Goal: Information Seeking & Learning: Learn about a topic

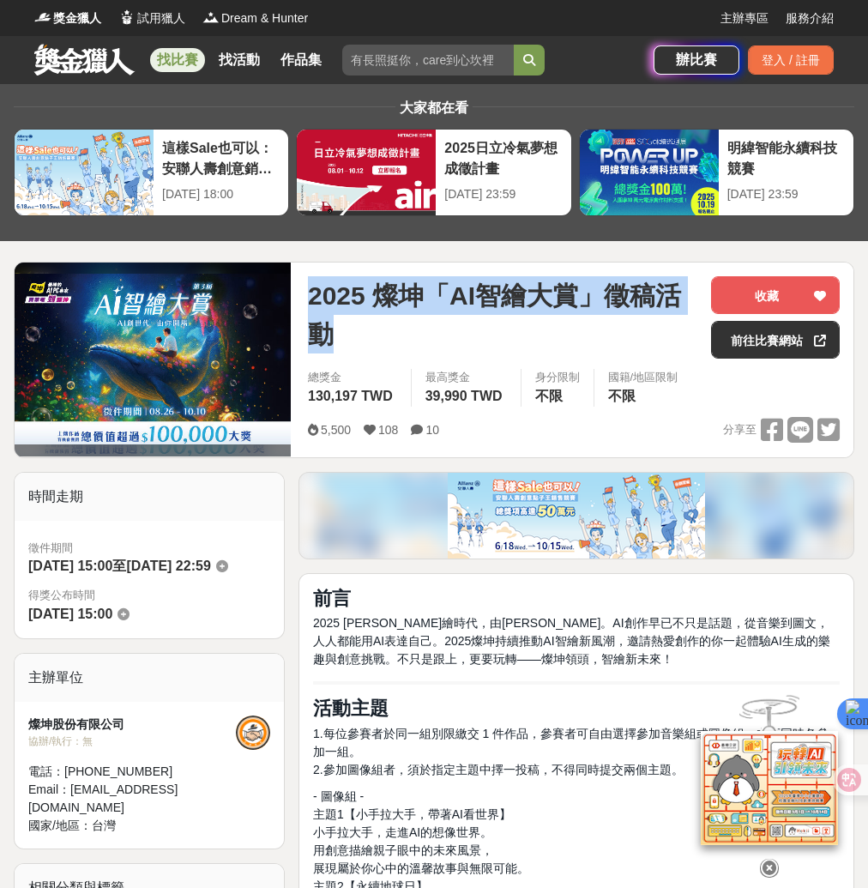
drag, startPoint x: 308, startPoint y: 292, endPoint x: 334, endPoint y: 324, distance: 41.5
click at [334, 324] on div "2025 燦坤「AI智繪大賞」徵稿活動 收藏 前往比賽網站 總獎金 130,197 TWD 最高獎金 39,990 TWD 身分限制 不限 國籍/地區限制 不…" at bounding box center [573, 359] width 559 height 195
copy span "2025 燦坤「AI智繪大賞」徵稿活動"
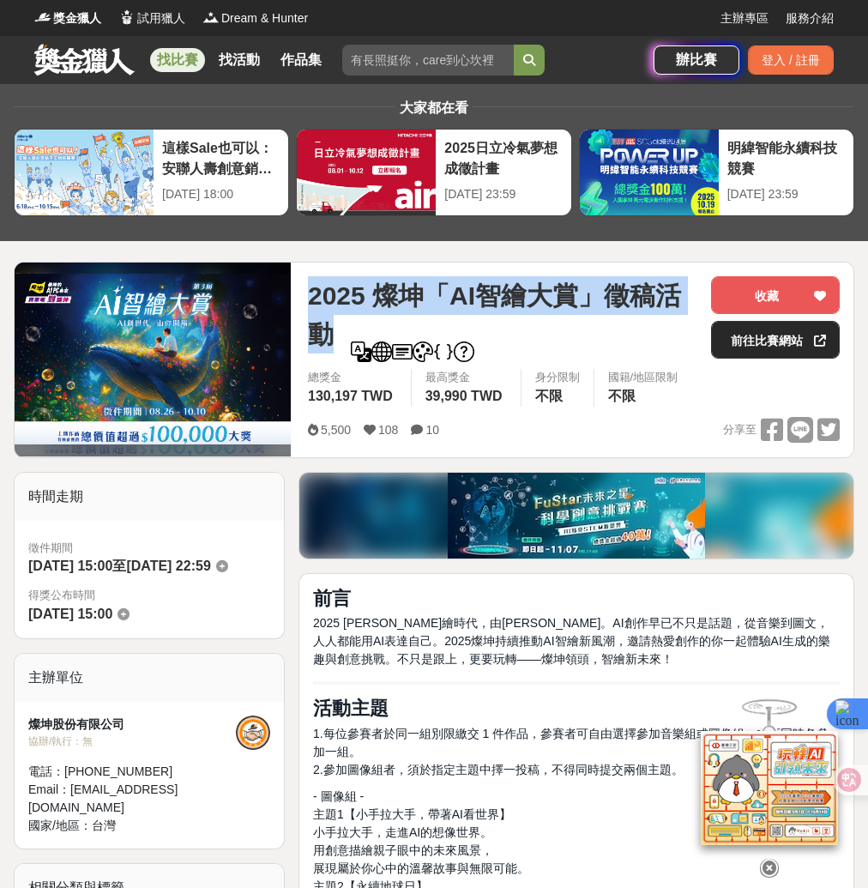
click at [725, 337] on link "前往比賽網站" at bounding box center [775, 340] width 129 height 38
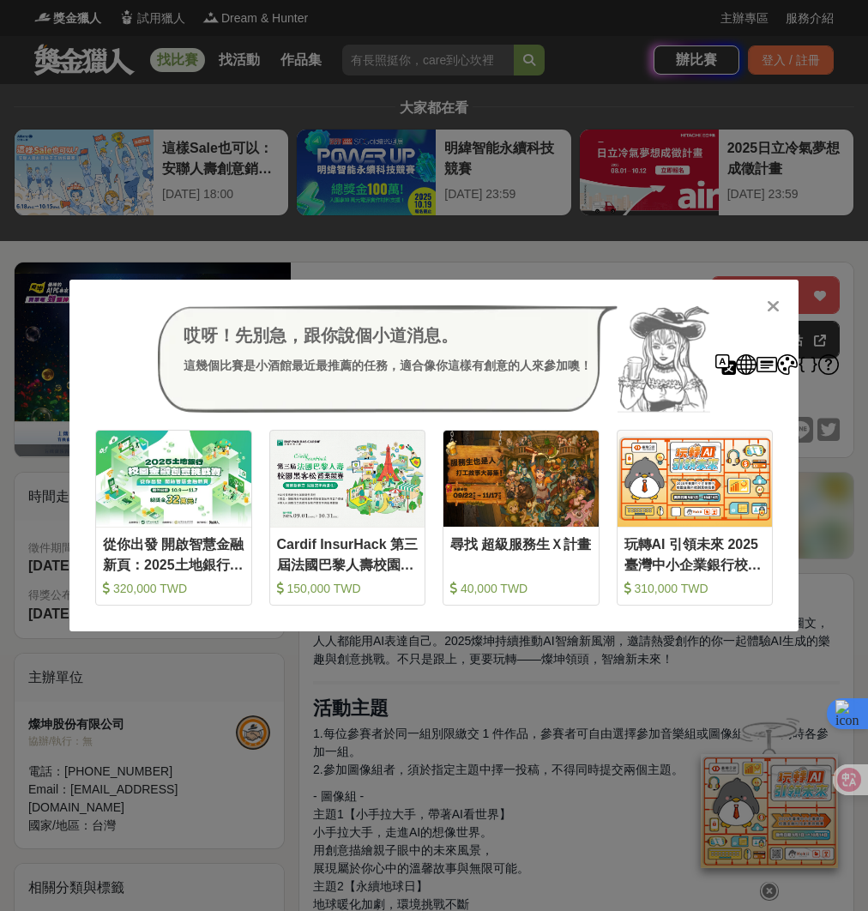
click at [451, 224] on div "哎呀！先別急，跟你說個小道消息。 這幾個比賽是小酒館最近最推薦的任務，適合像你這樣有創意的人來參加噢！ 收藏 從你出發 開啟智慧金融新頁：2025土地銀行校園…" at bounding box center [434, 455] width 868 height 911
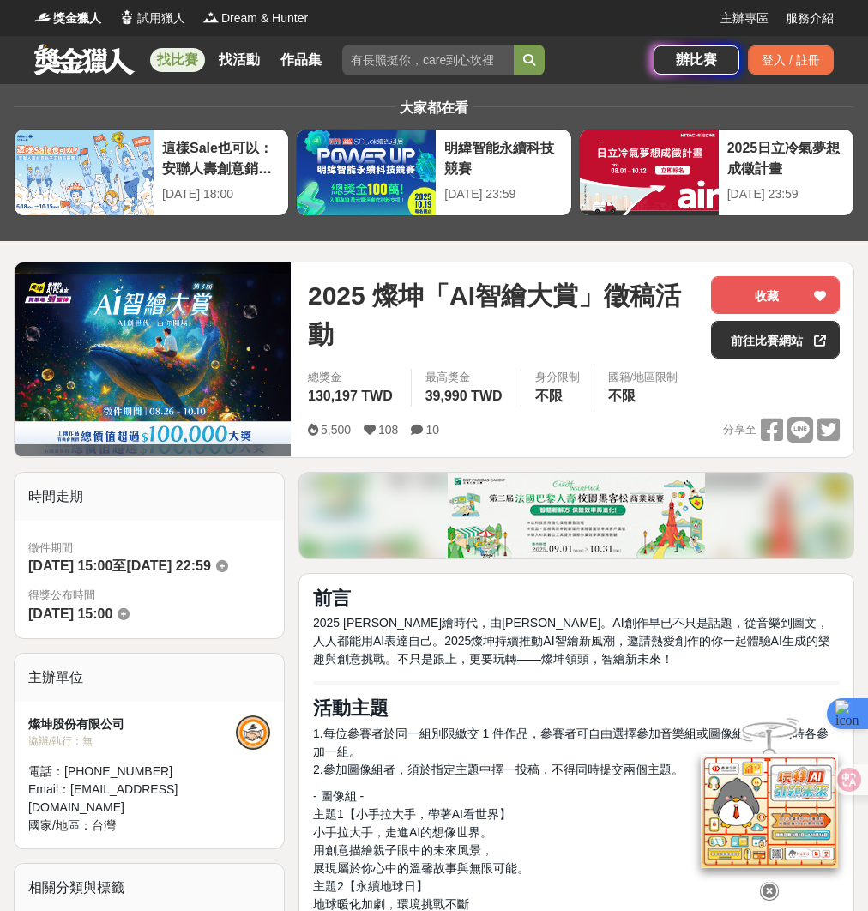
click at [168, 60] on link "找比賽" at bounding box center [177, 60] width 55 height 24
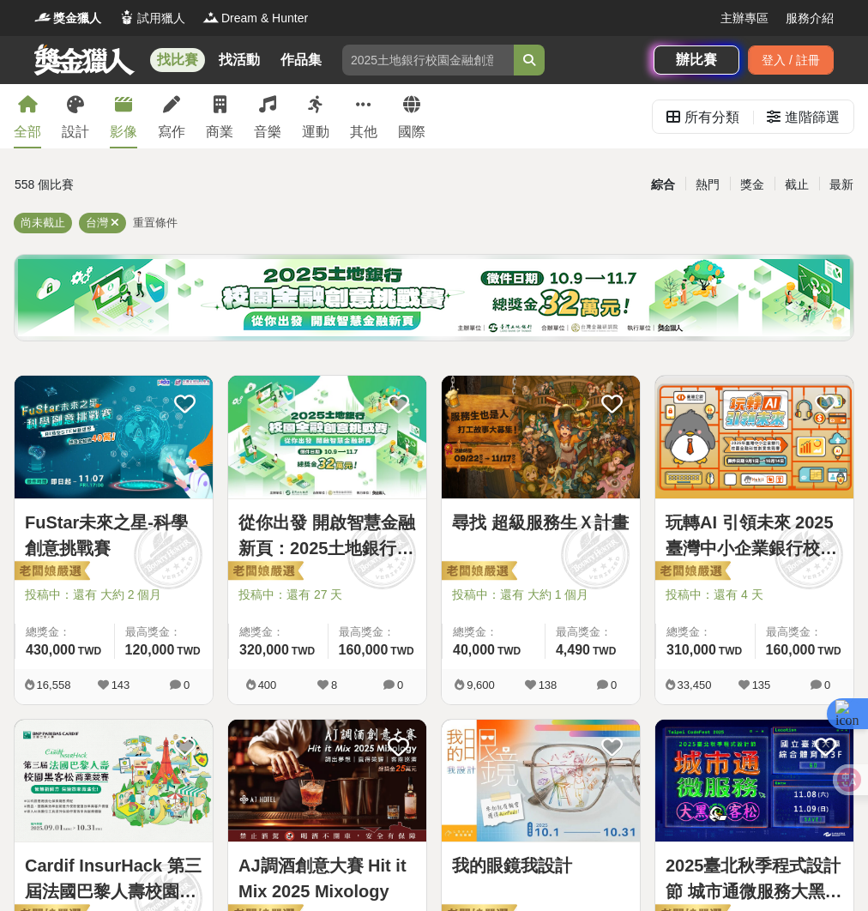
click at [132, 123] on div "影像" at bounding box center [123, 132] width 27 height 21
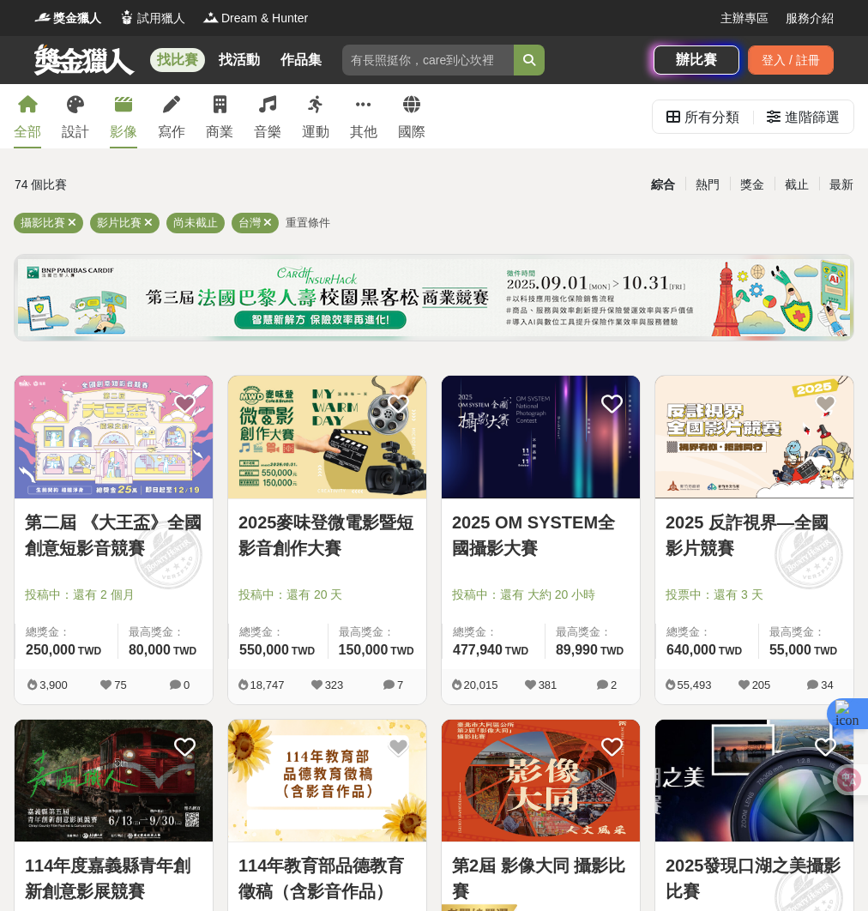
click at [31, 112] on icon at bounding box center [28, 104] width 20 height 17
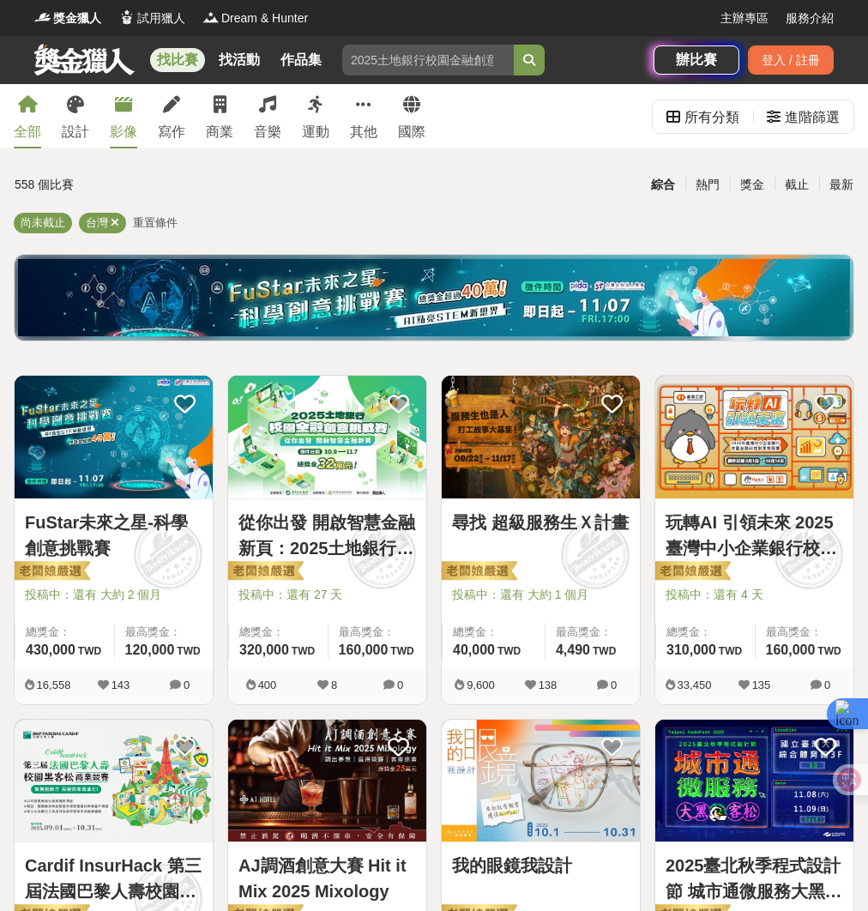
click at [135, 114] on link "影像" at bounding box center [123, 116] width 27 height 64
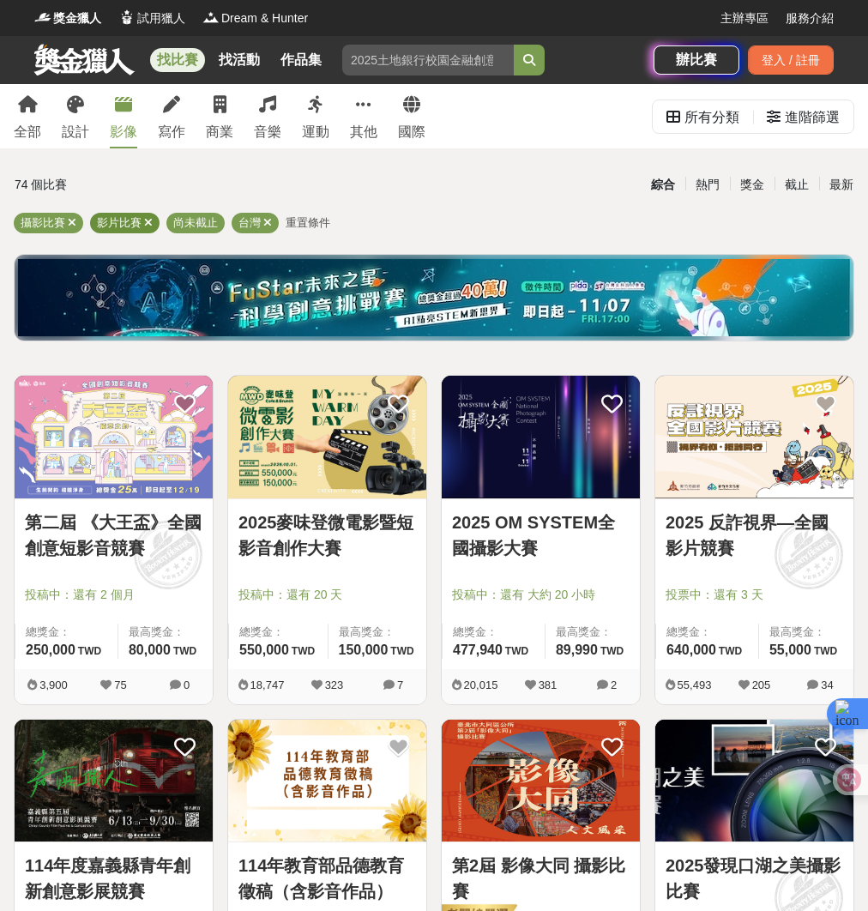
click at [151, 228] on icon at bounding box center [148, 222] width 9 height 11
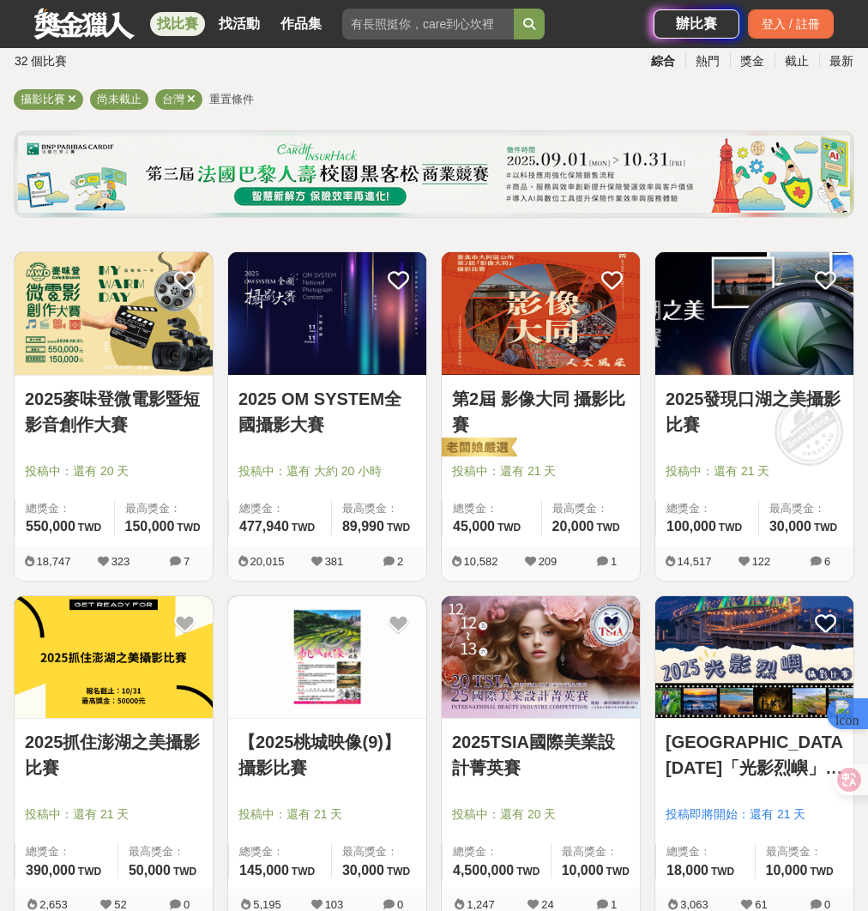
scroll to position [195, 0]
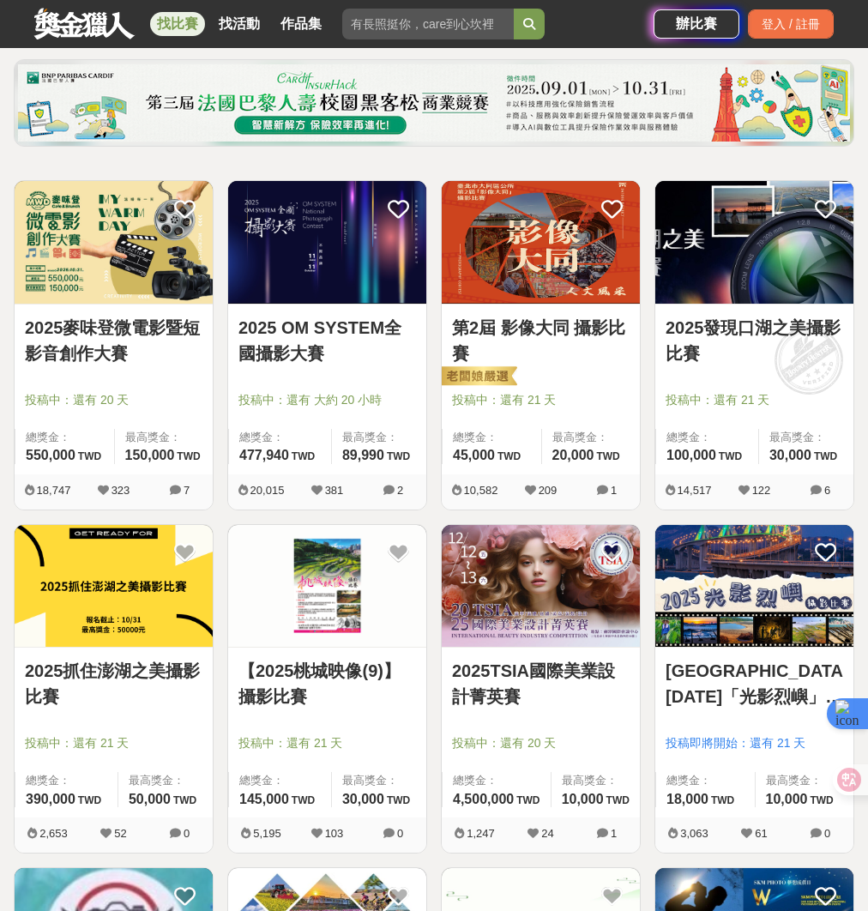
click at [478, 342] on link "第2屆 影像大同 攝影比賽" at bounding box center [541, 340] width 178 height 51
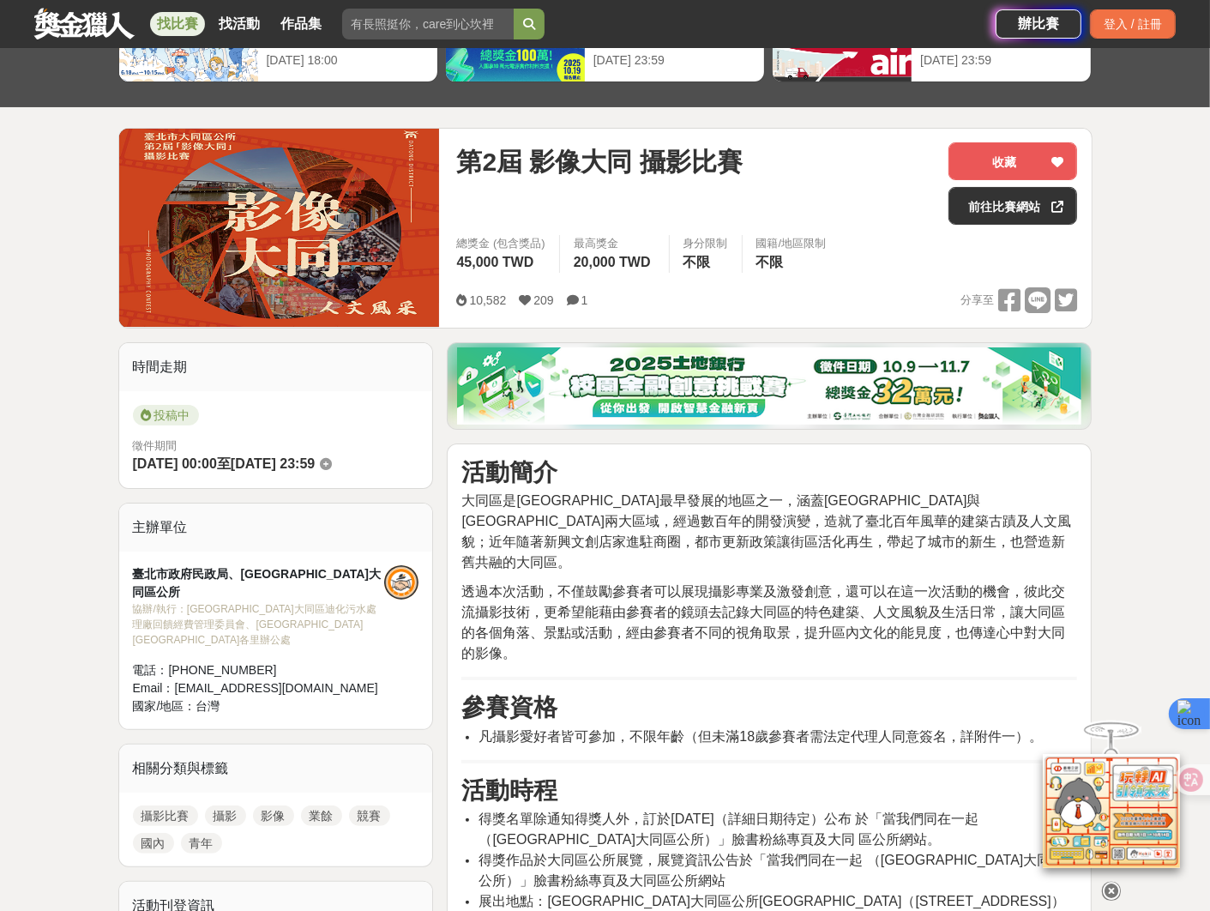
scroll to position [346, 0]
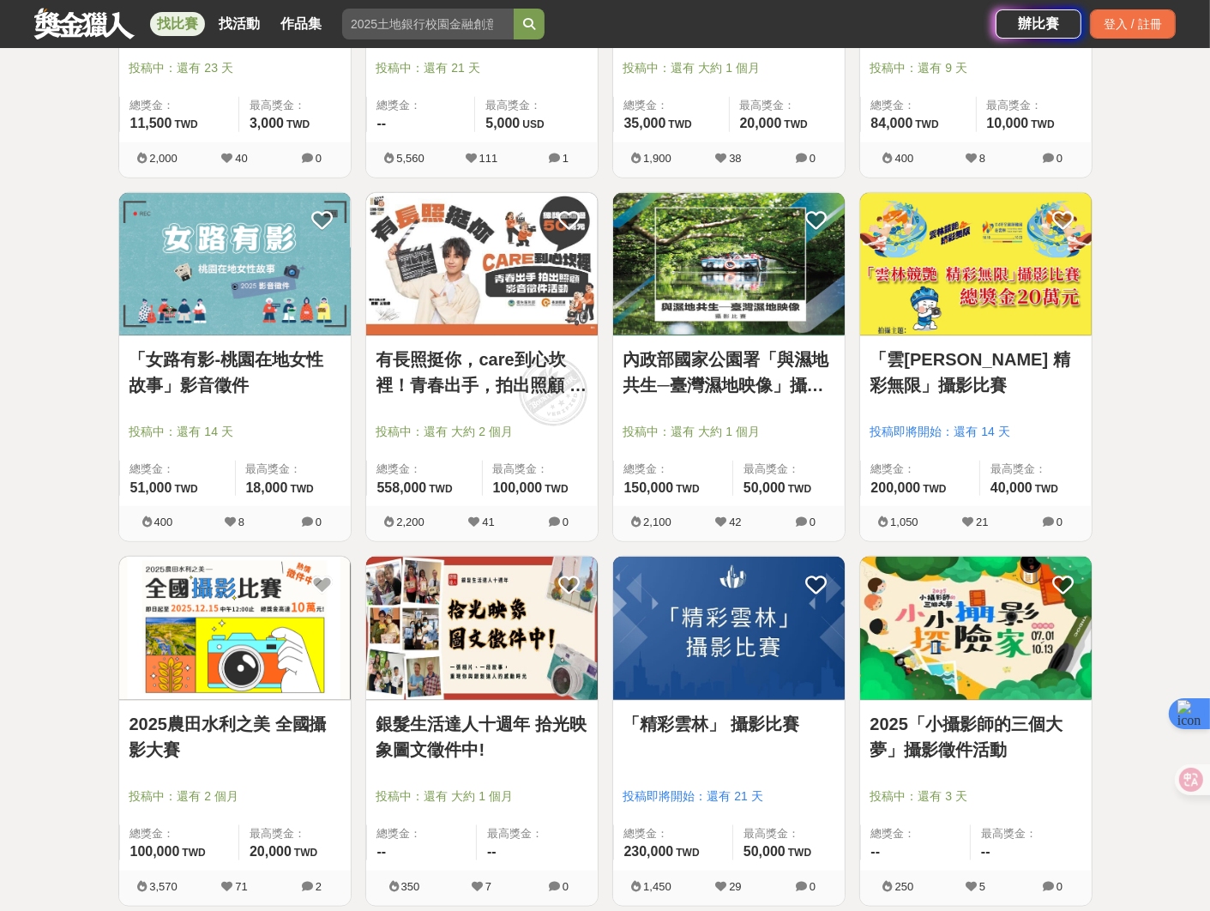
scroll to position [1852, 0]
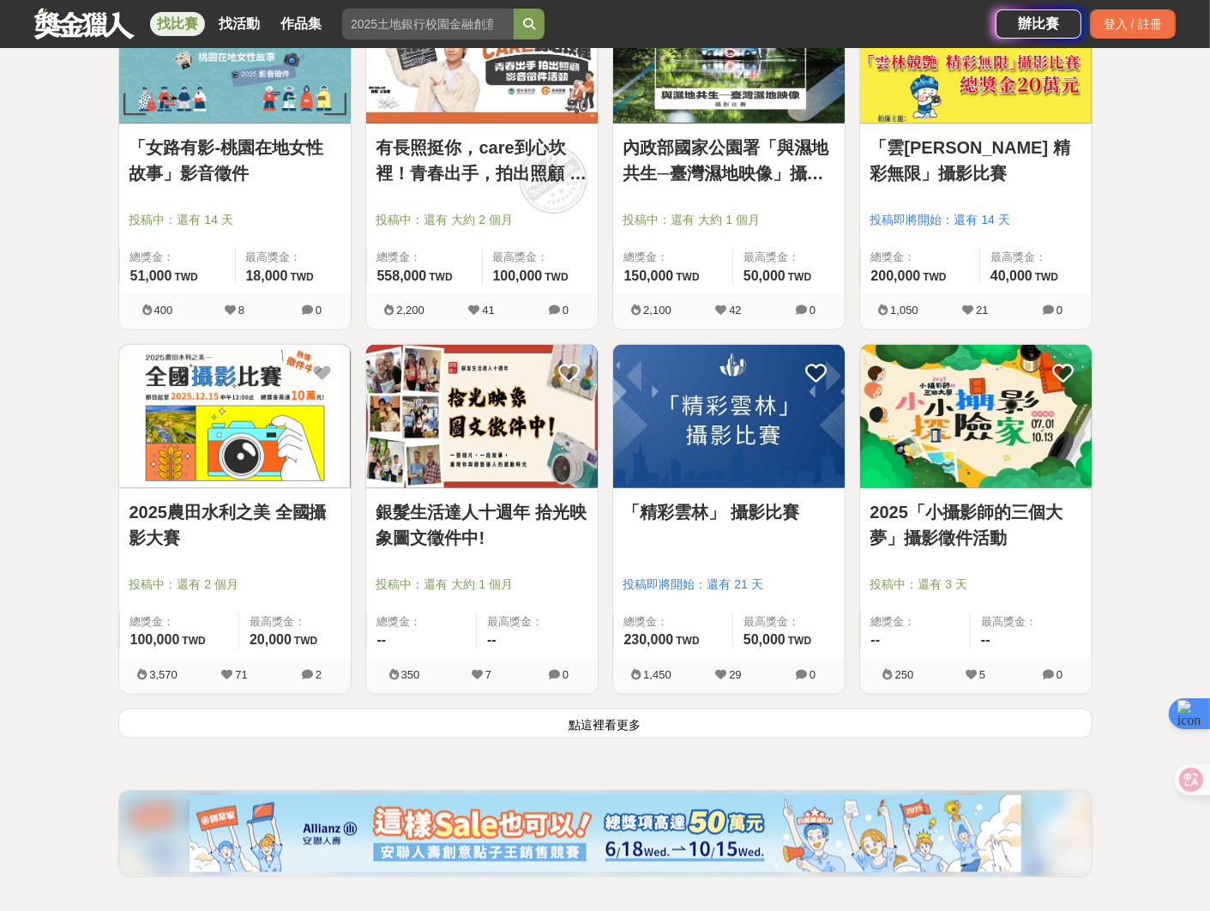
click at [317, 725] on button "點這裡看更多" at bounding box center [605, 723] width 974 height 30
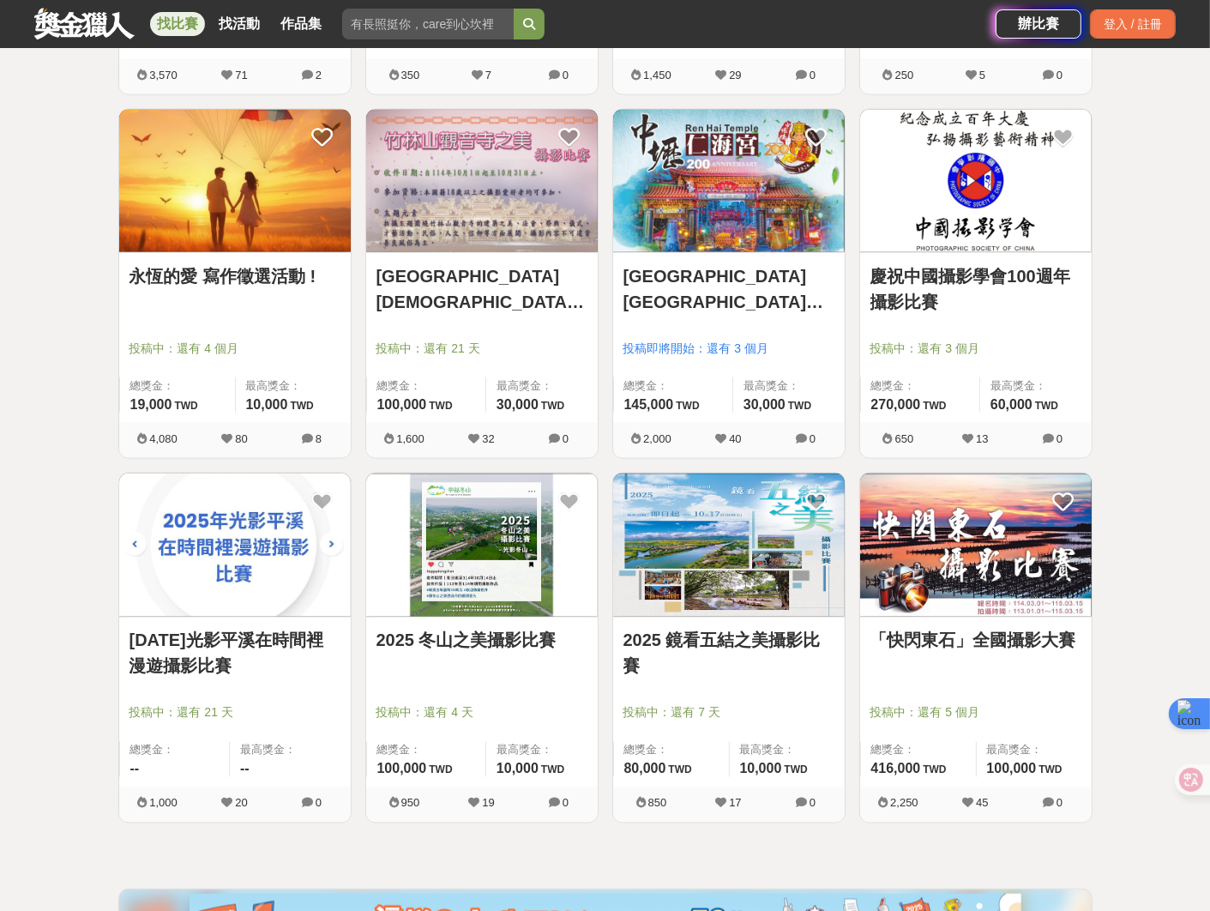
scroll to position [2442, 0]
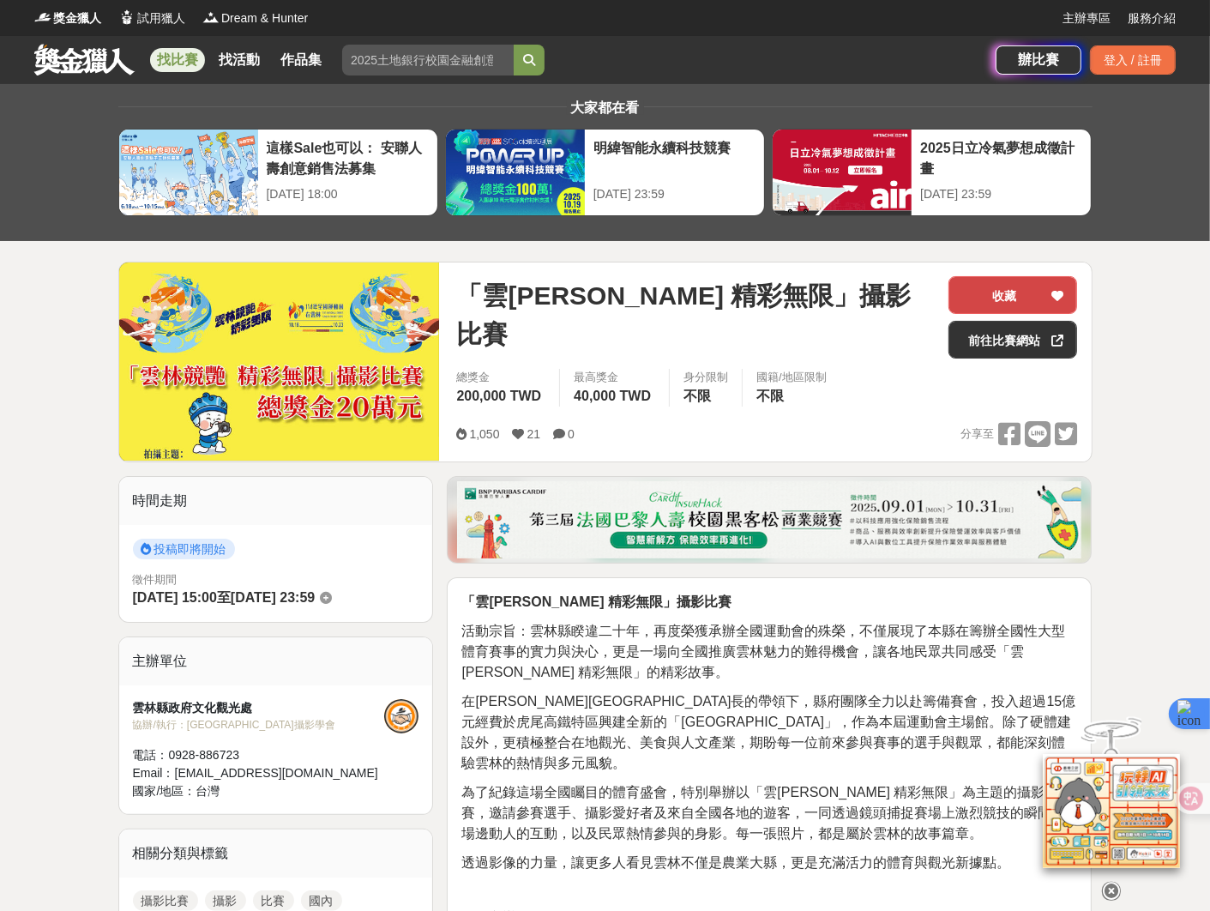
click at [1027, 300] on button "收藏" at bounding box center [1012, 295] width 129 height 38
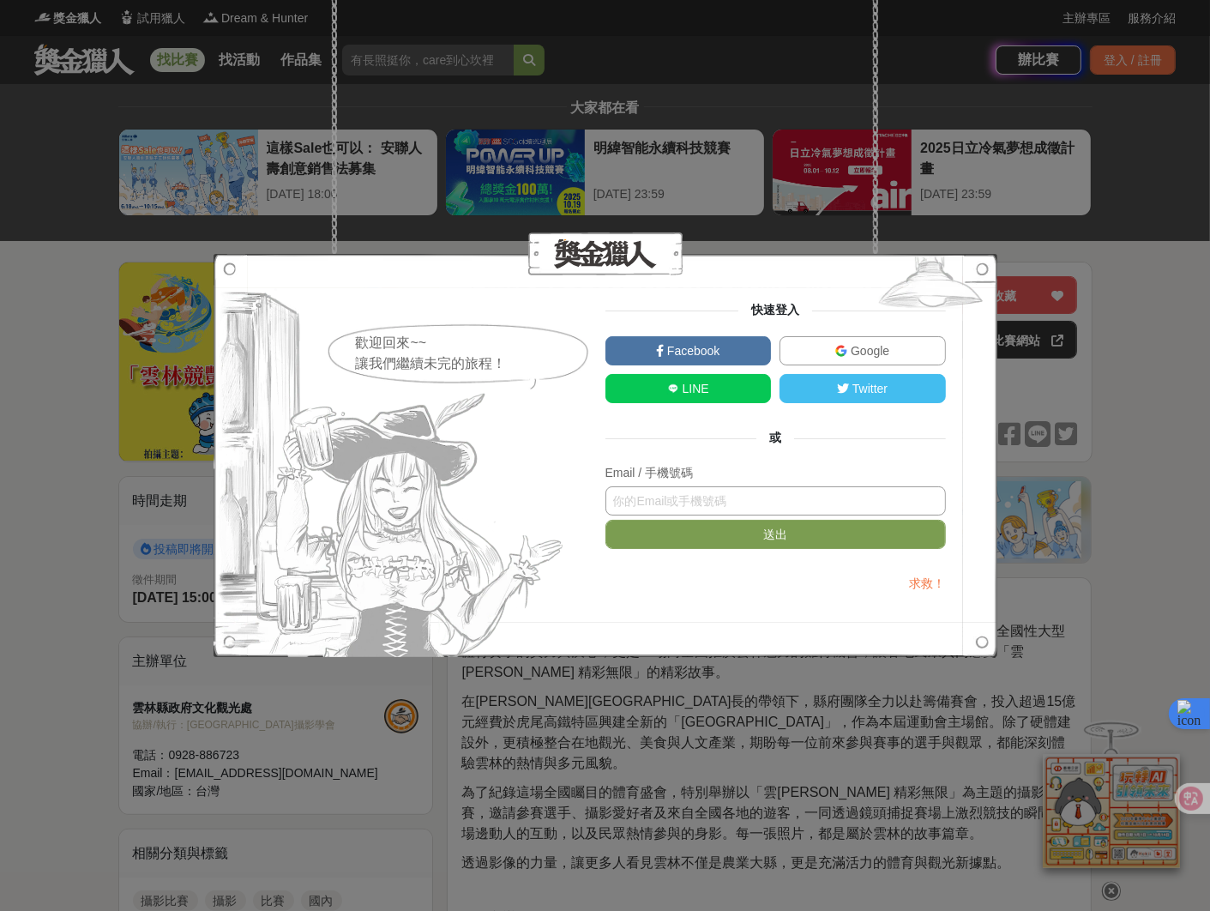
type input "[EMAIL_ADDRESS][DOMAIN_NAME]"
click at [729, 459] on div "快速登入 Facebook Google LINE Twitter 或 Email / 手機號碼 jueyanny@gmail.com 送出 求救！" at bounding box center [775, 455] width 340 height 309
click at [791, 356] on link "Google" at bounding box center [863, 350] width 166 height 29
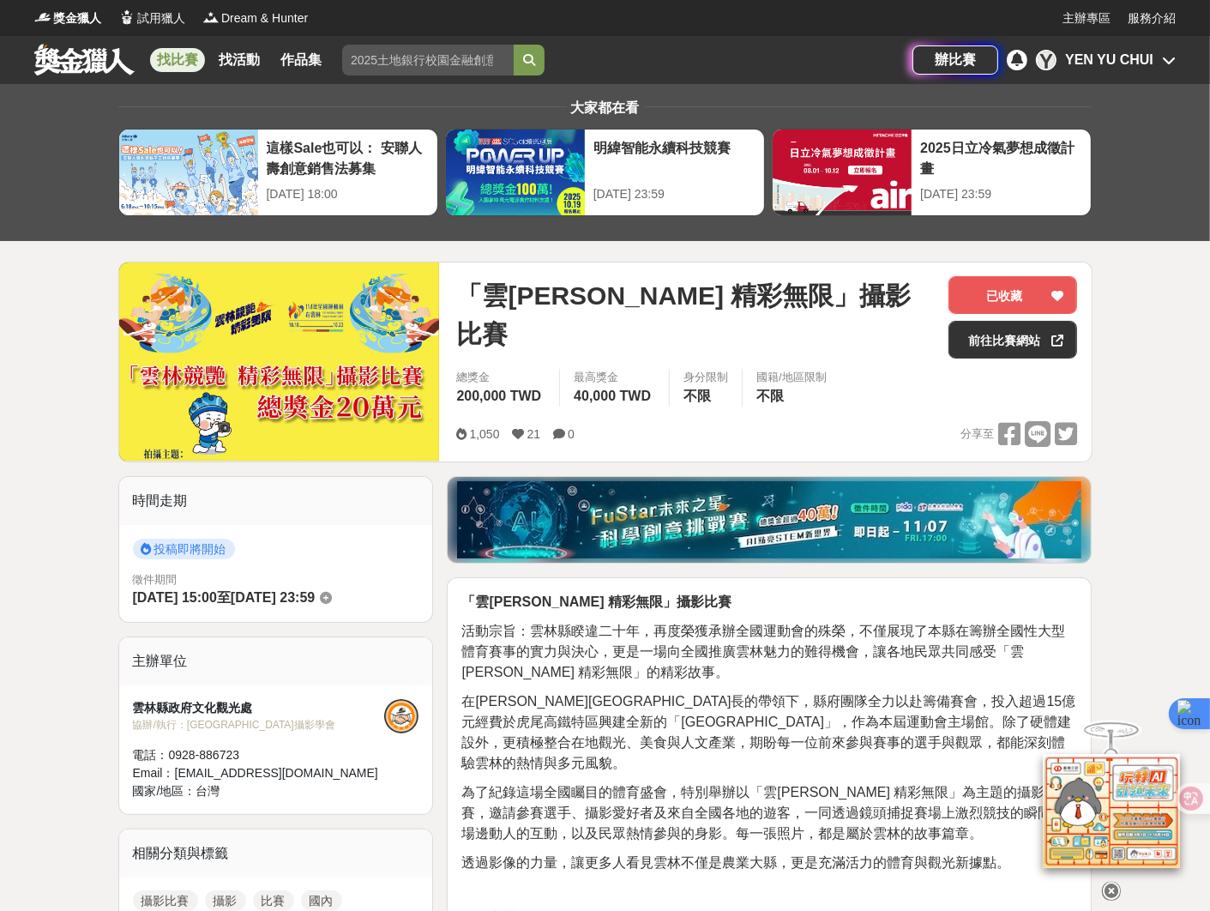
click at [46, 175] on div "大家都在看 這樣Sale也可以： 安聯人壽創意銷售法募集 2025-10-15 18:00 明緯智能永續科技競賽 2025-10-19 23:59 2025日…" at bounding box center [605, 162] width 1210 height 157
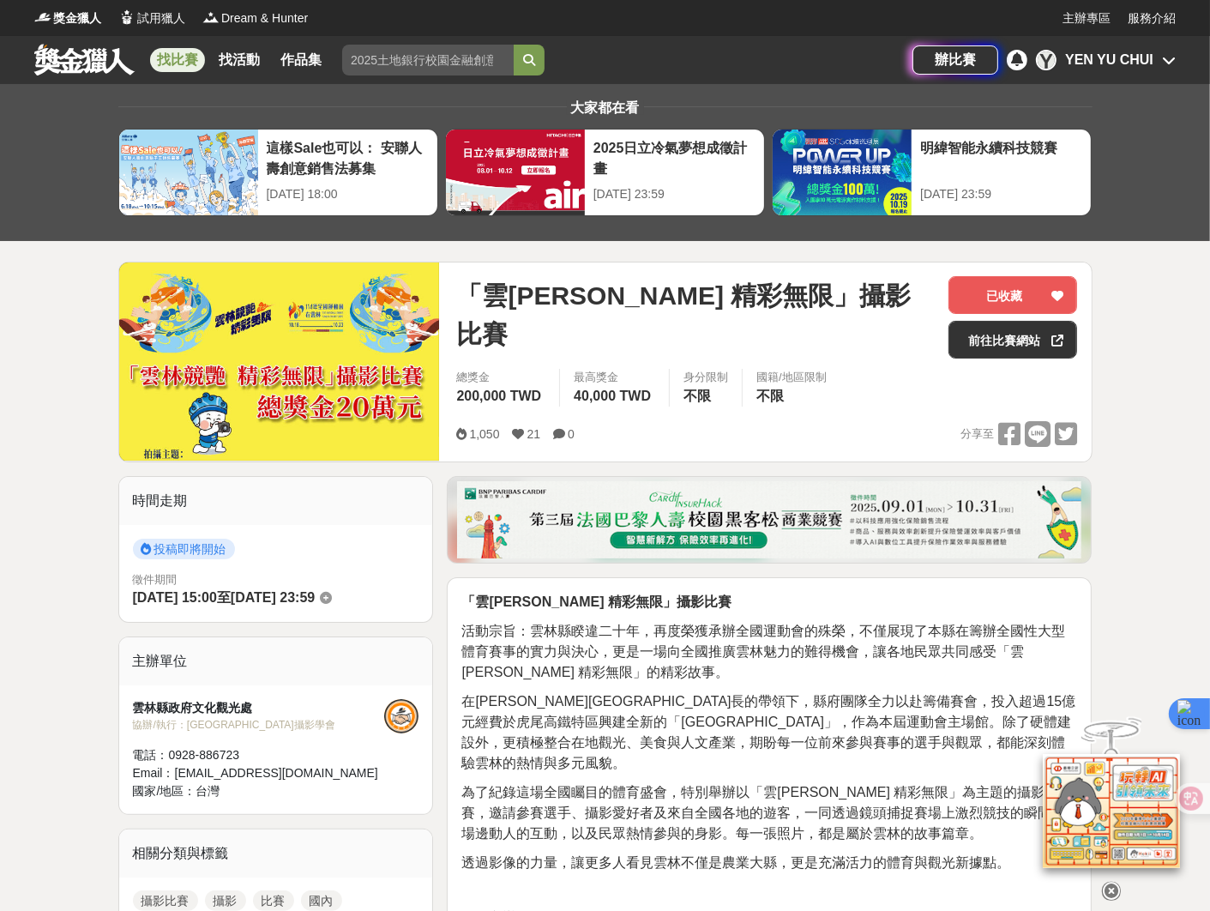
click at [178, 64] on link "找比賽" at bounding box center [177, 60] width 55 height 24
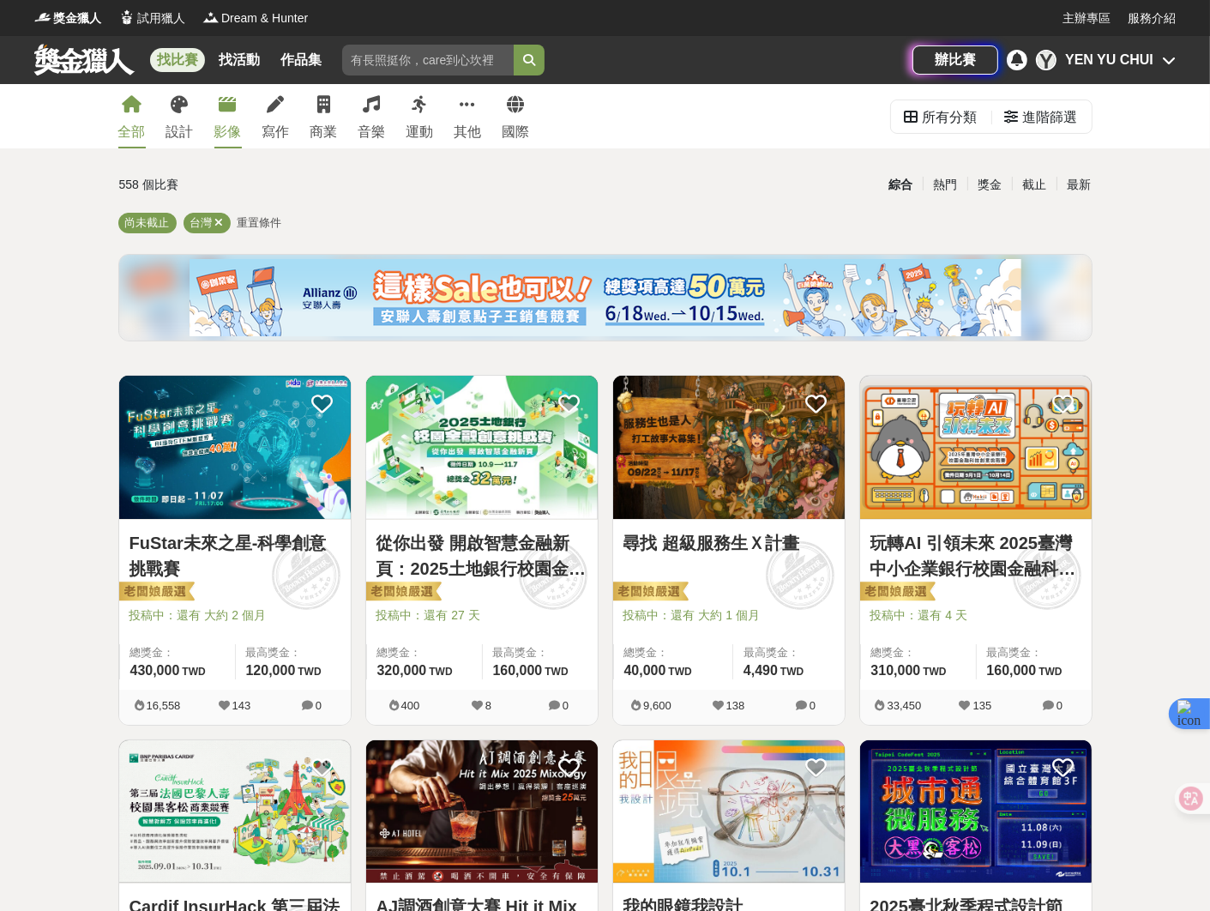
click at [229, 120] on link "影像" at bounding box center [227, 116] width 27 height 64
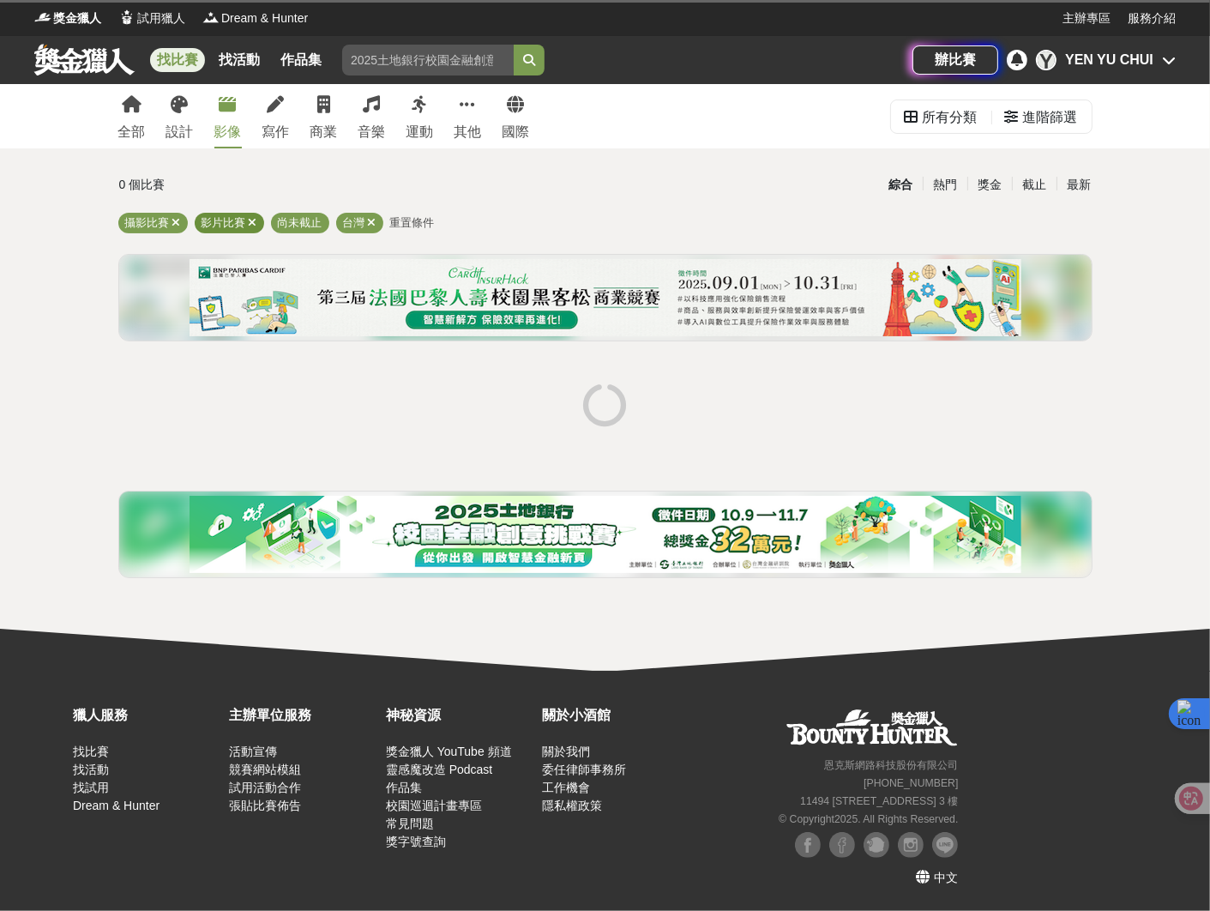
click at [252, 220] on icon at bounding box center [253, 222] width 9 height 11
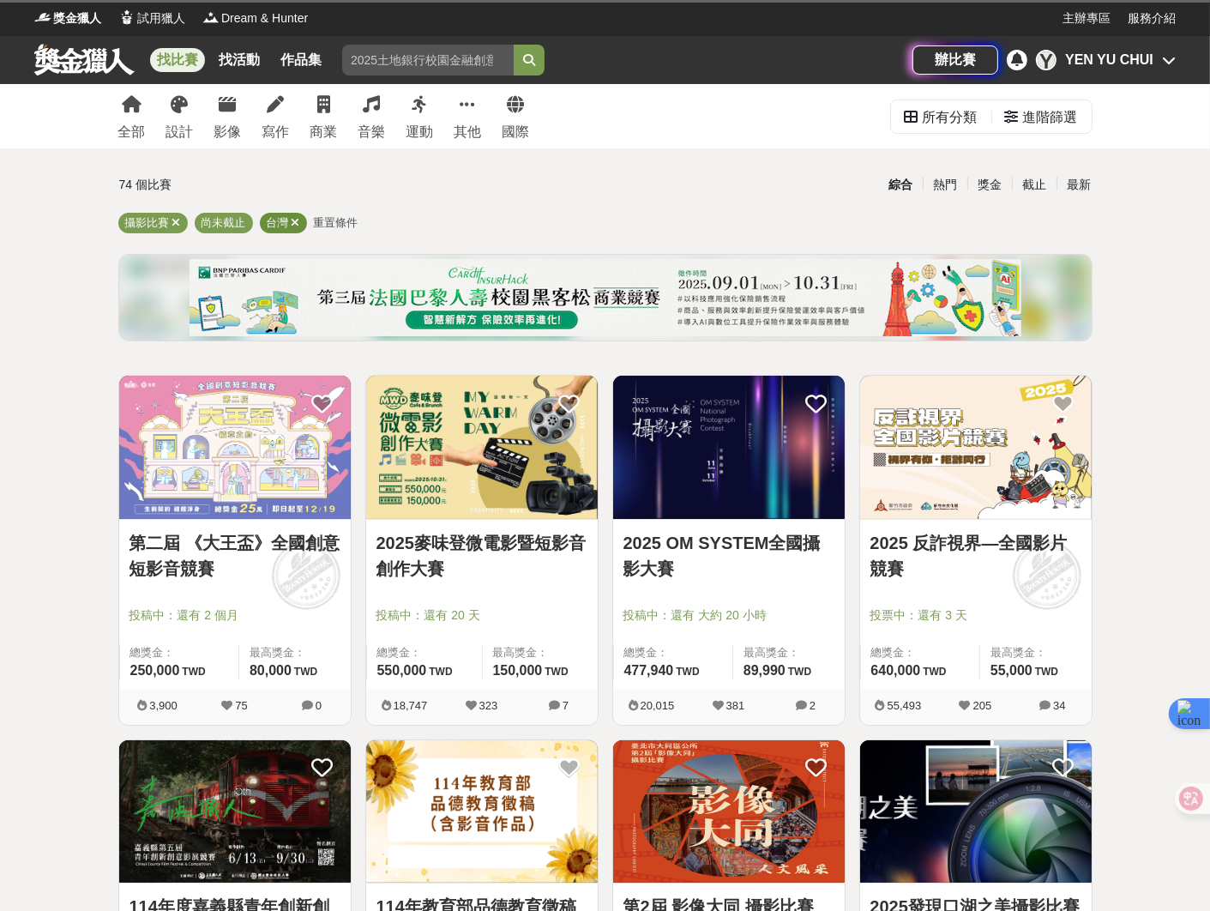
click at [296, 223] on icon at bounding box center [296, 222] width 9 height 11
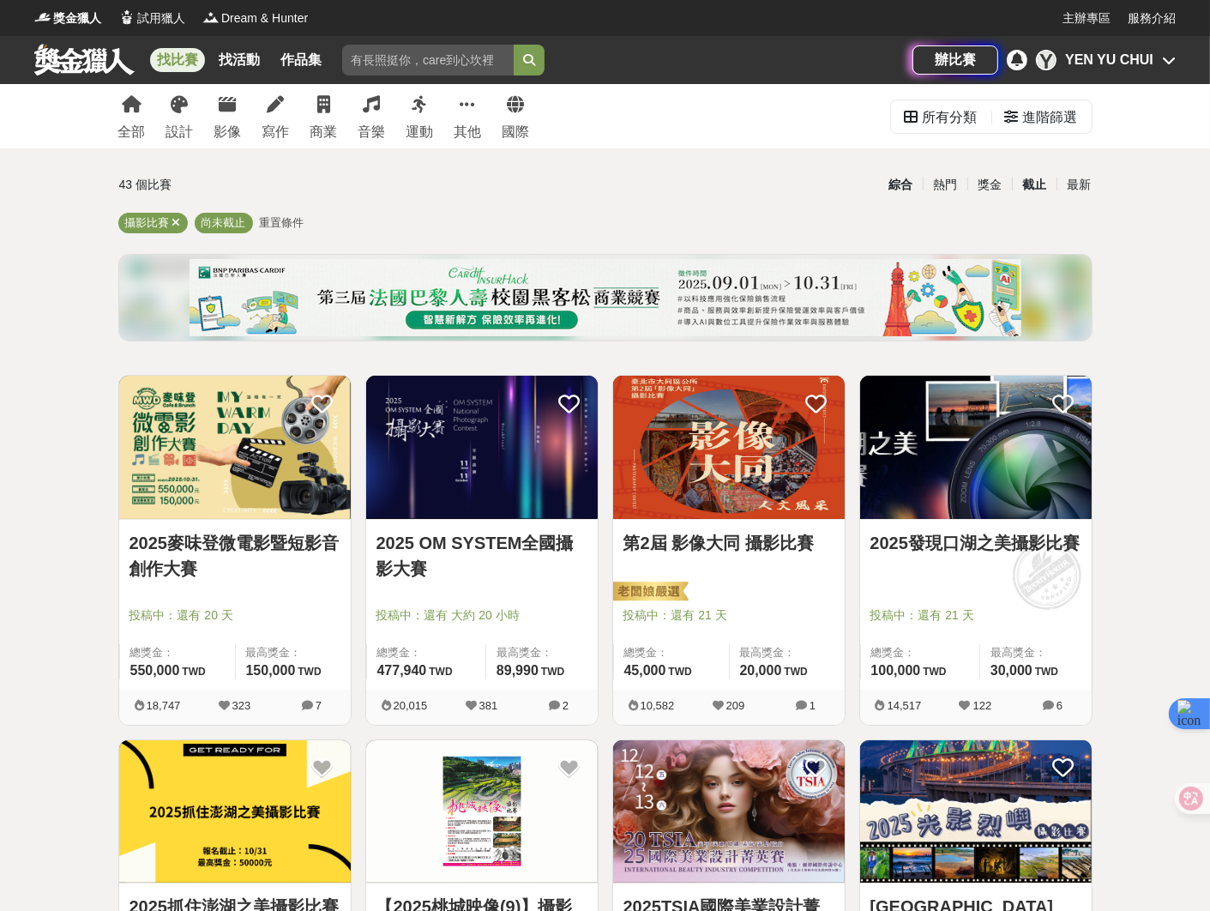
click at [1030, 187] on div "截止" at bounding box center [1034, 185] width 45 height 30
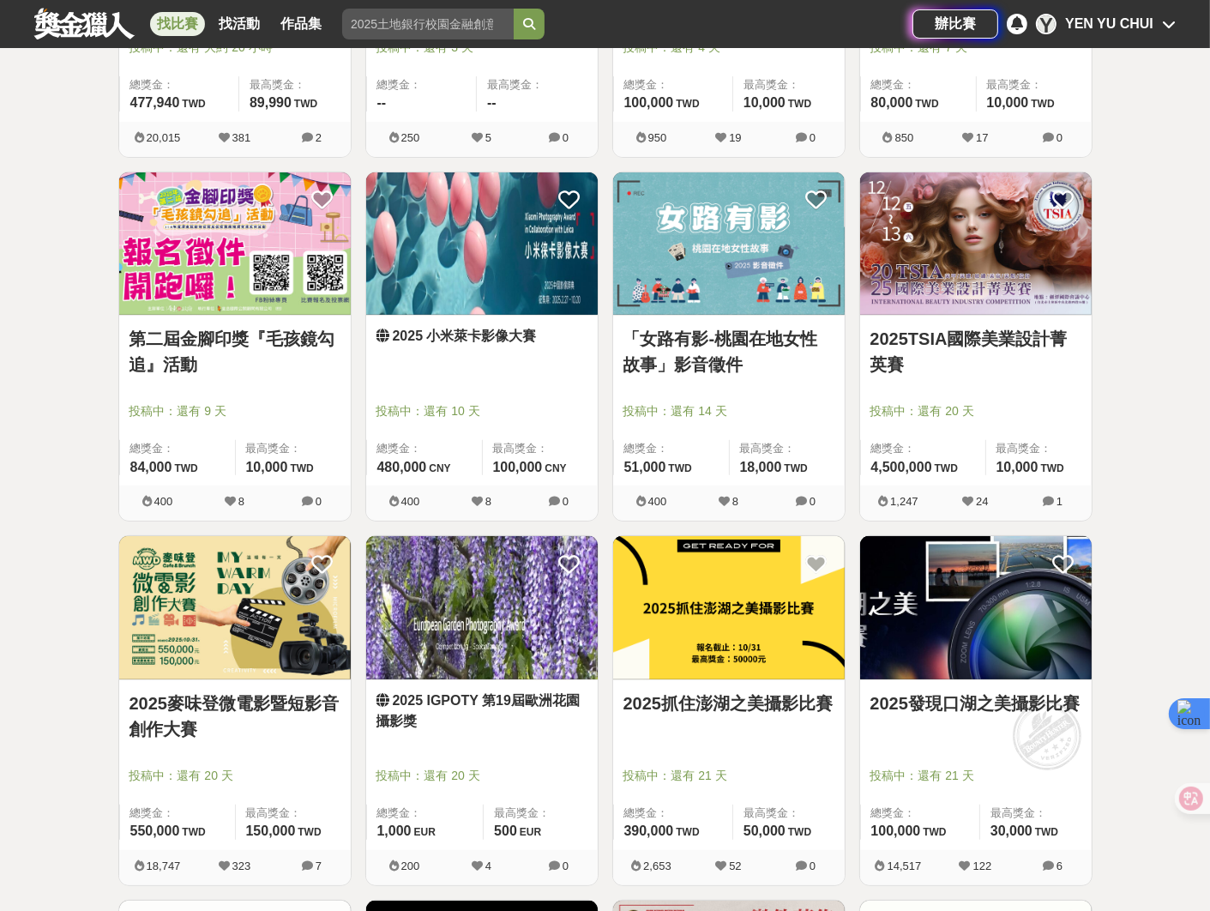
scroll to position [602, 0]
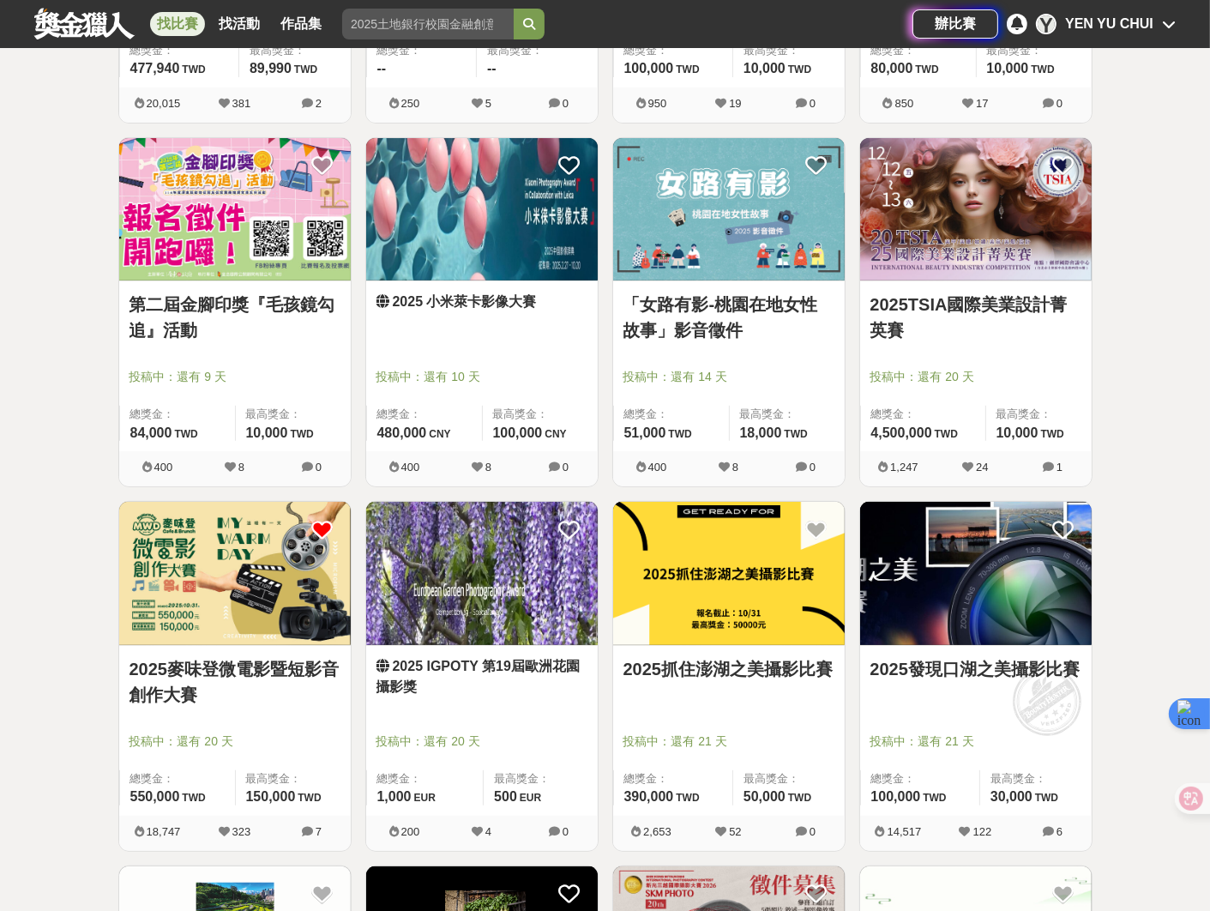
click at [318, 528] on icon at bounding box center [322, 529] width 21 height 21
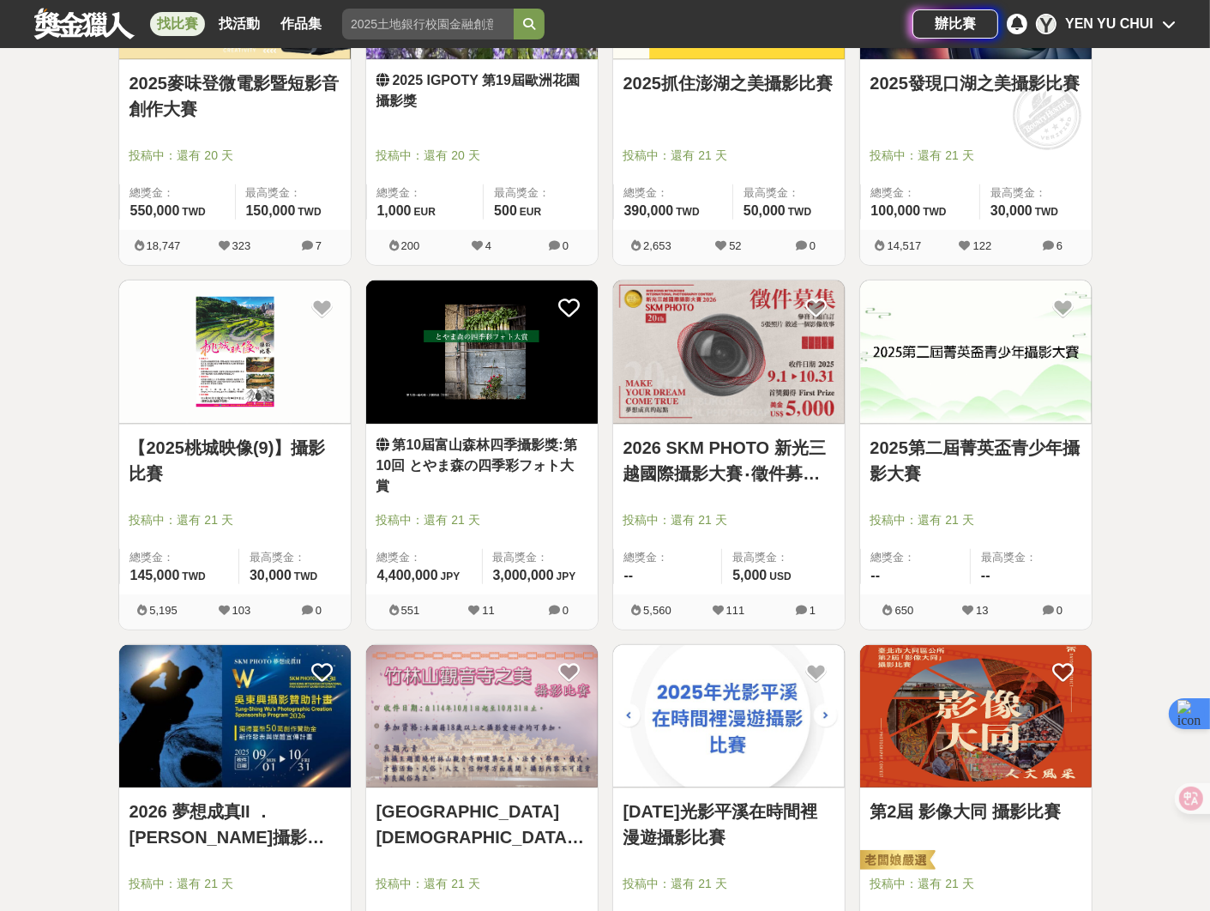
scroll to position [1196, 0]
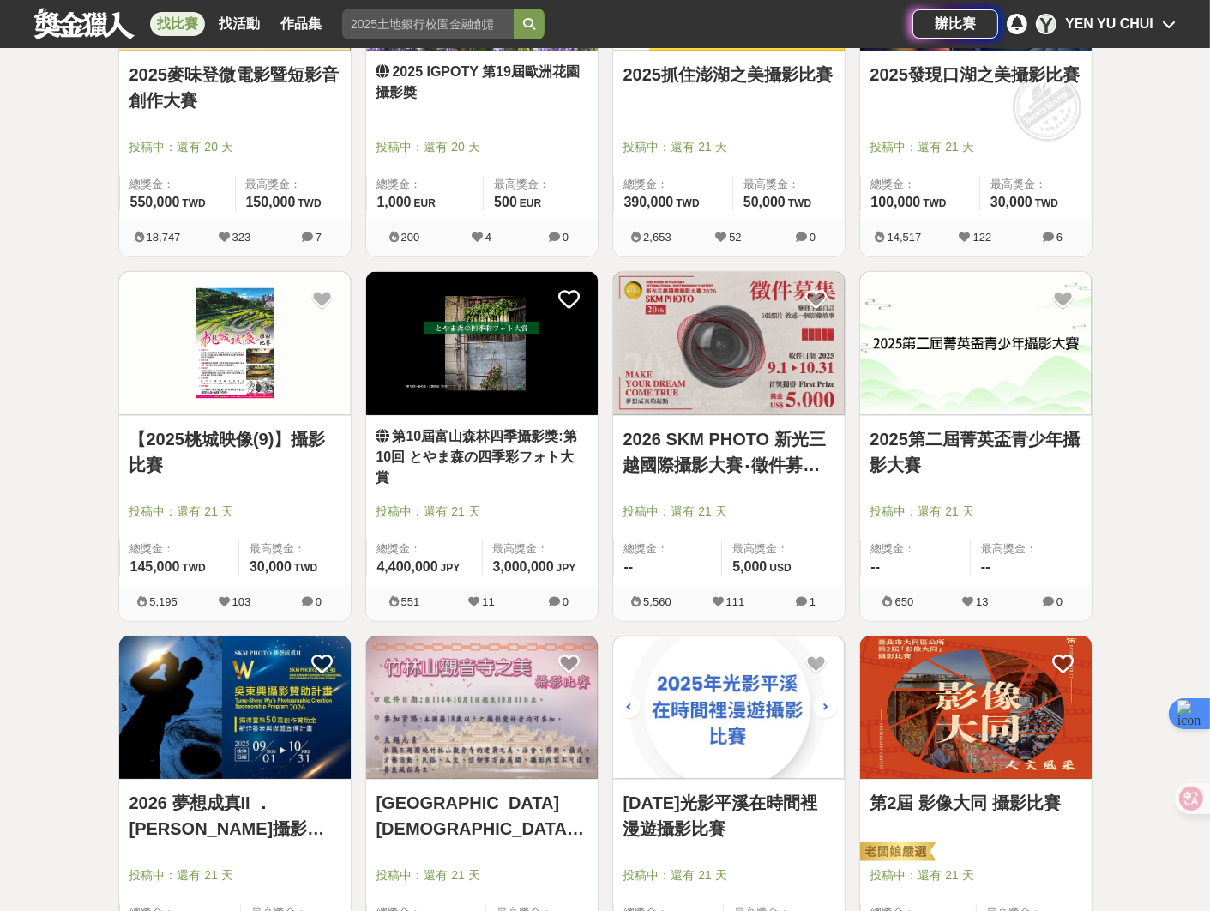
click at [649, 356] on img at bounding box center [729, 343] width 232 height 143
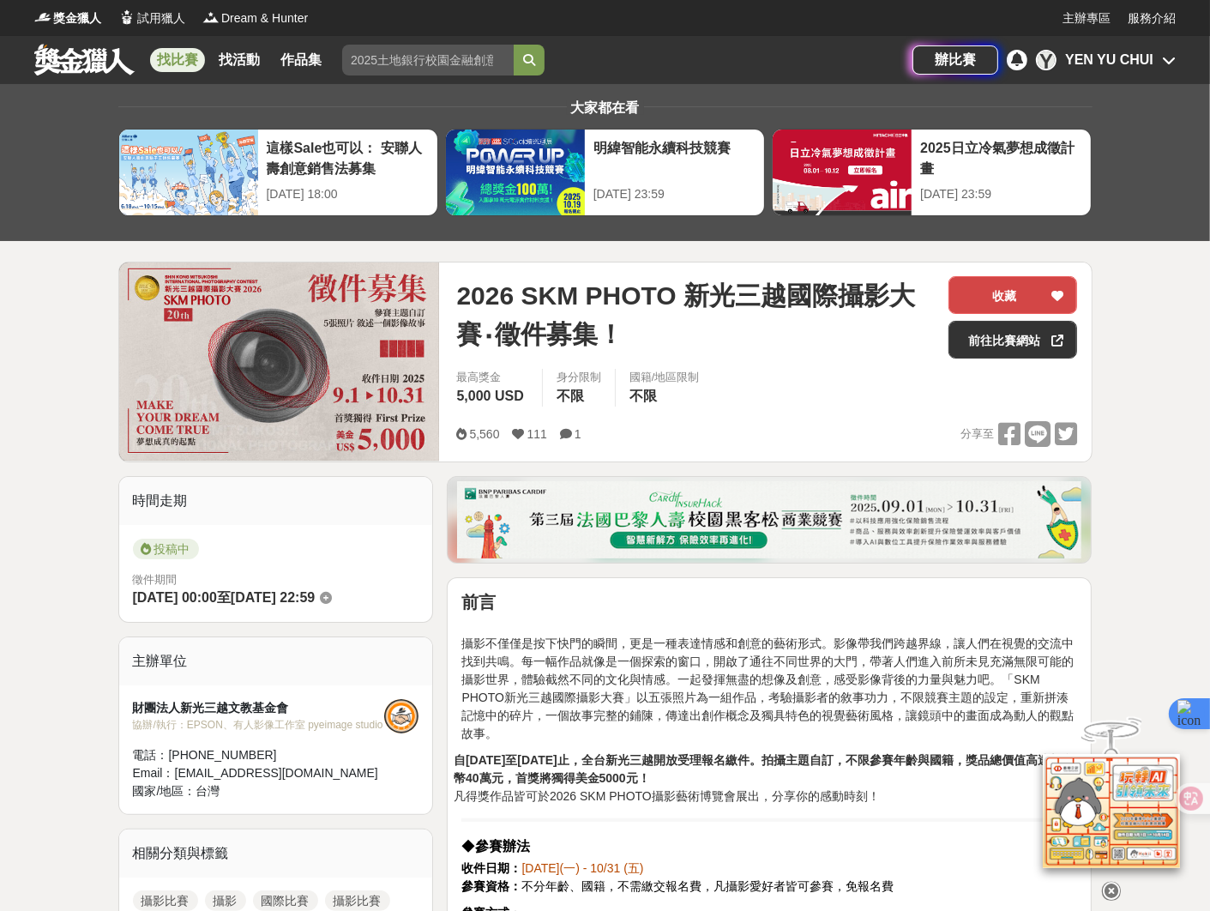
click at [972, 305] on button "收藏" at bounding box center [1012, 295] width 129 height 38
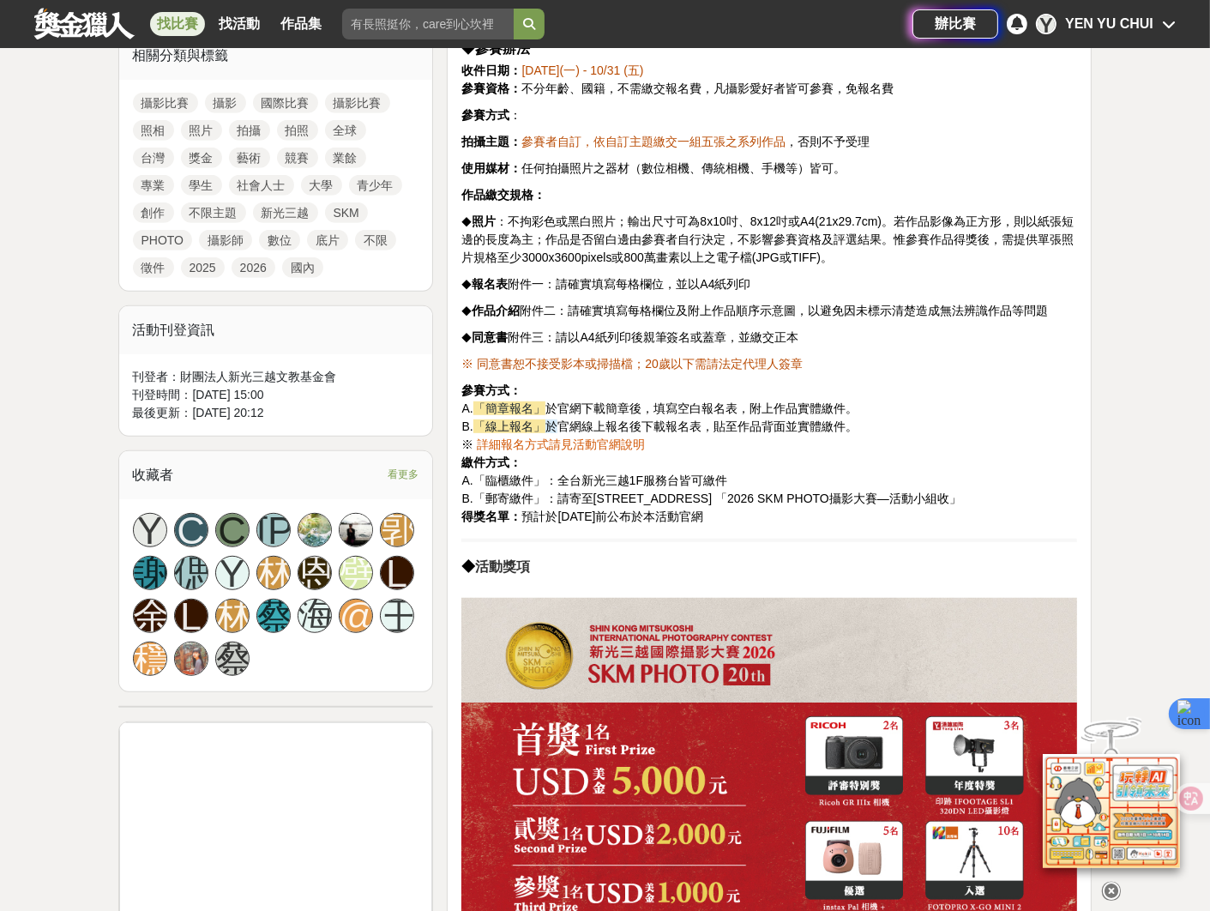
scroll to position [724, 0]
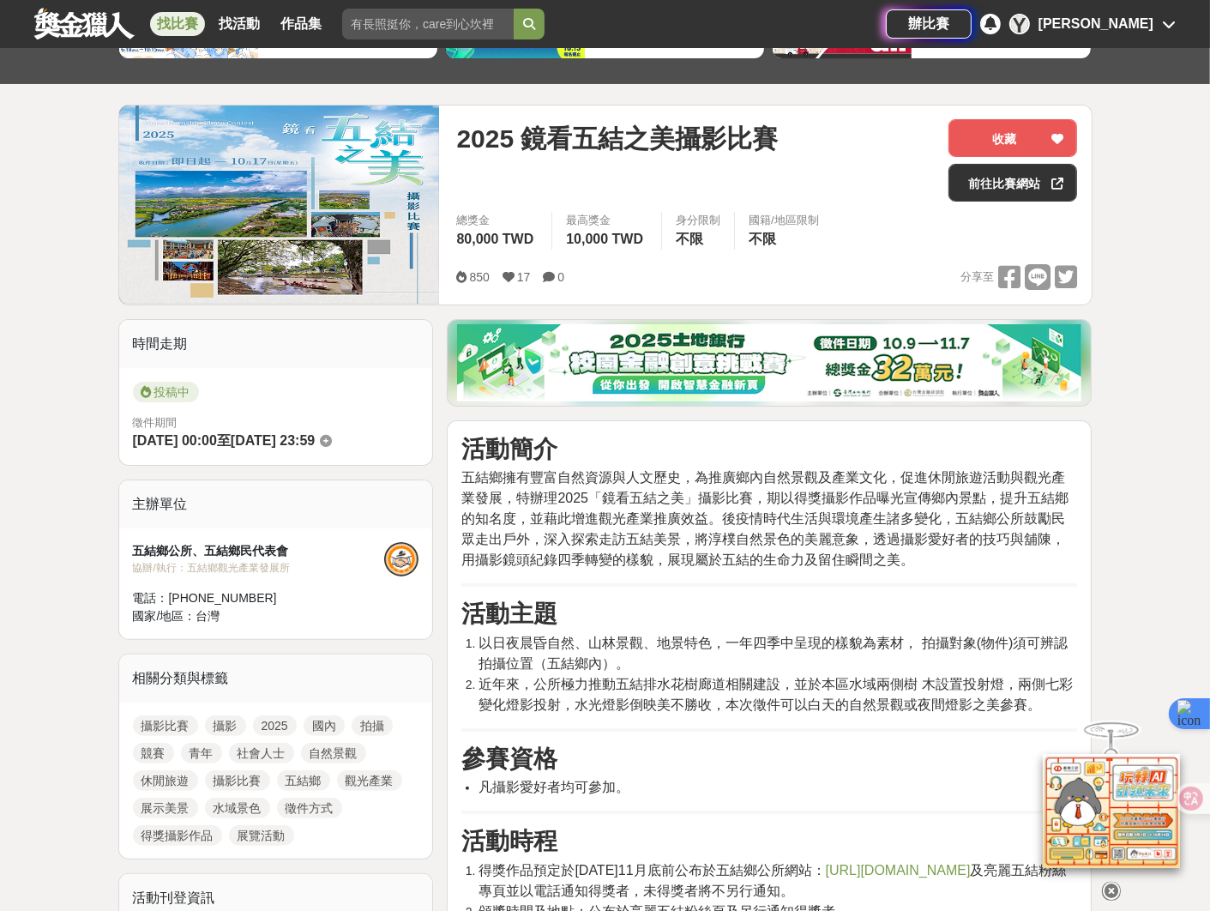
scroll to position [227, 0]
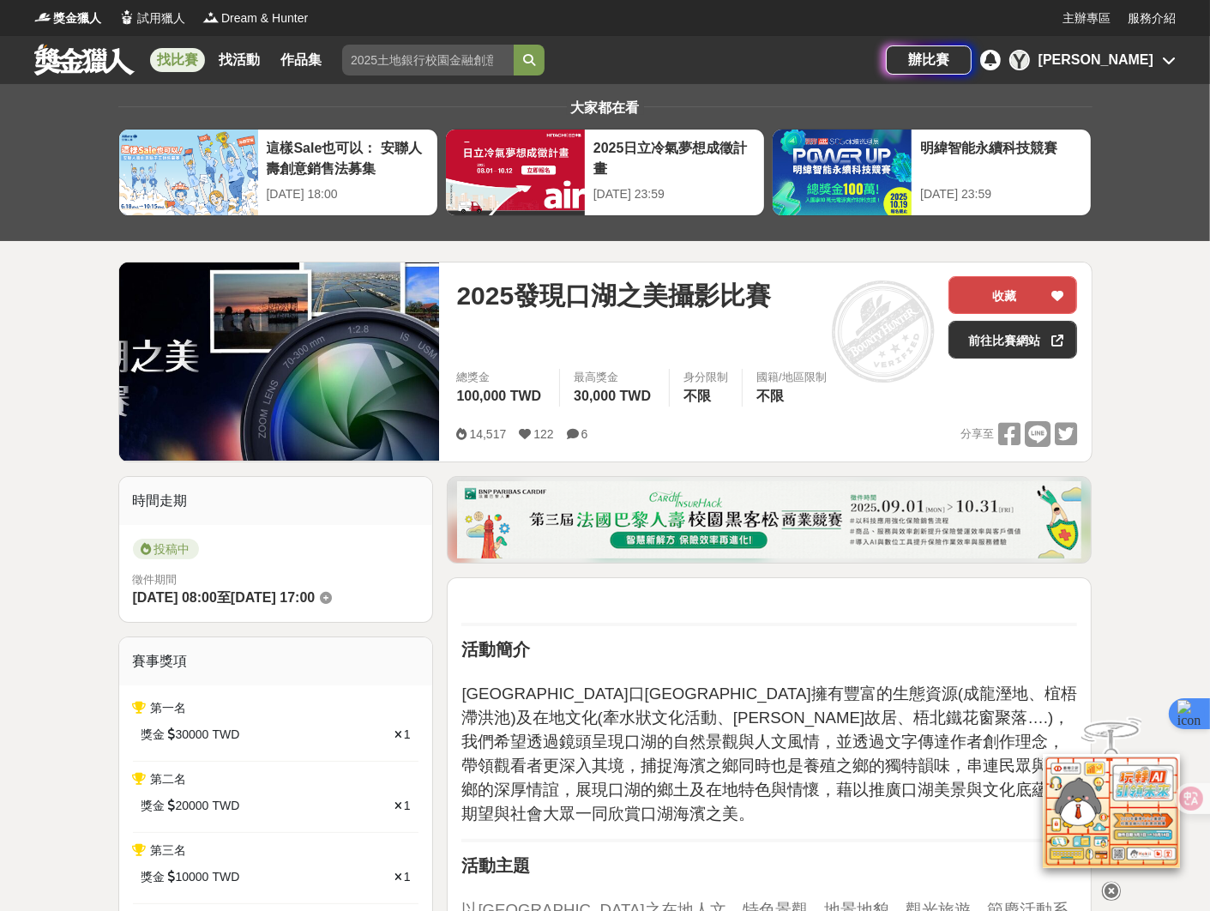
click at [1058, 292] on icon at bounding box center [1057, 296] width 12 height 12
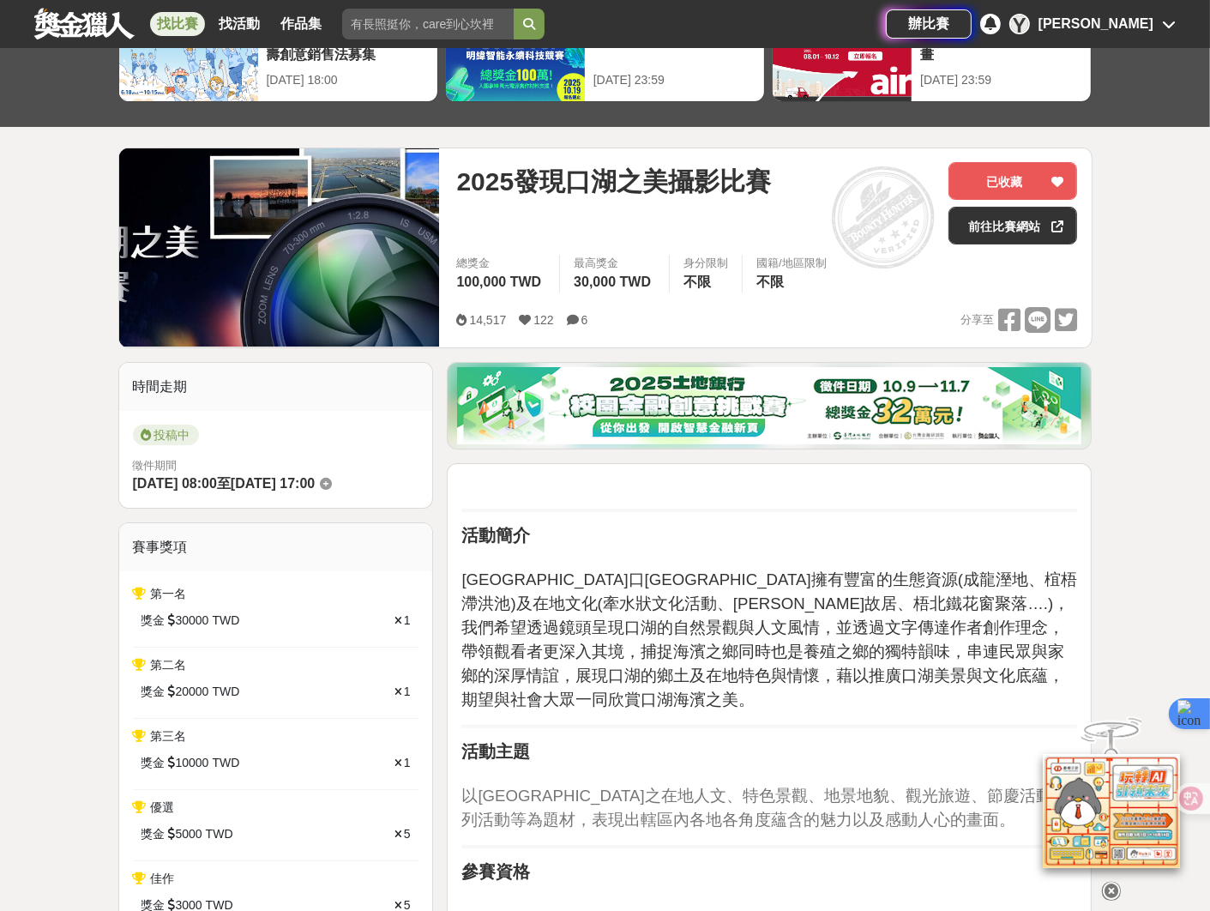
scroll to position [397, 0]
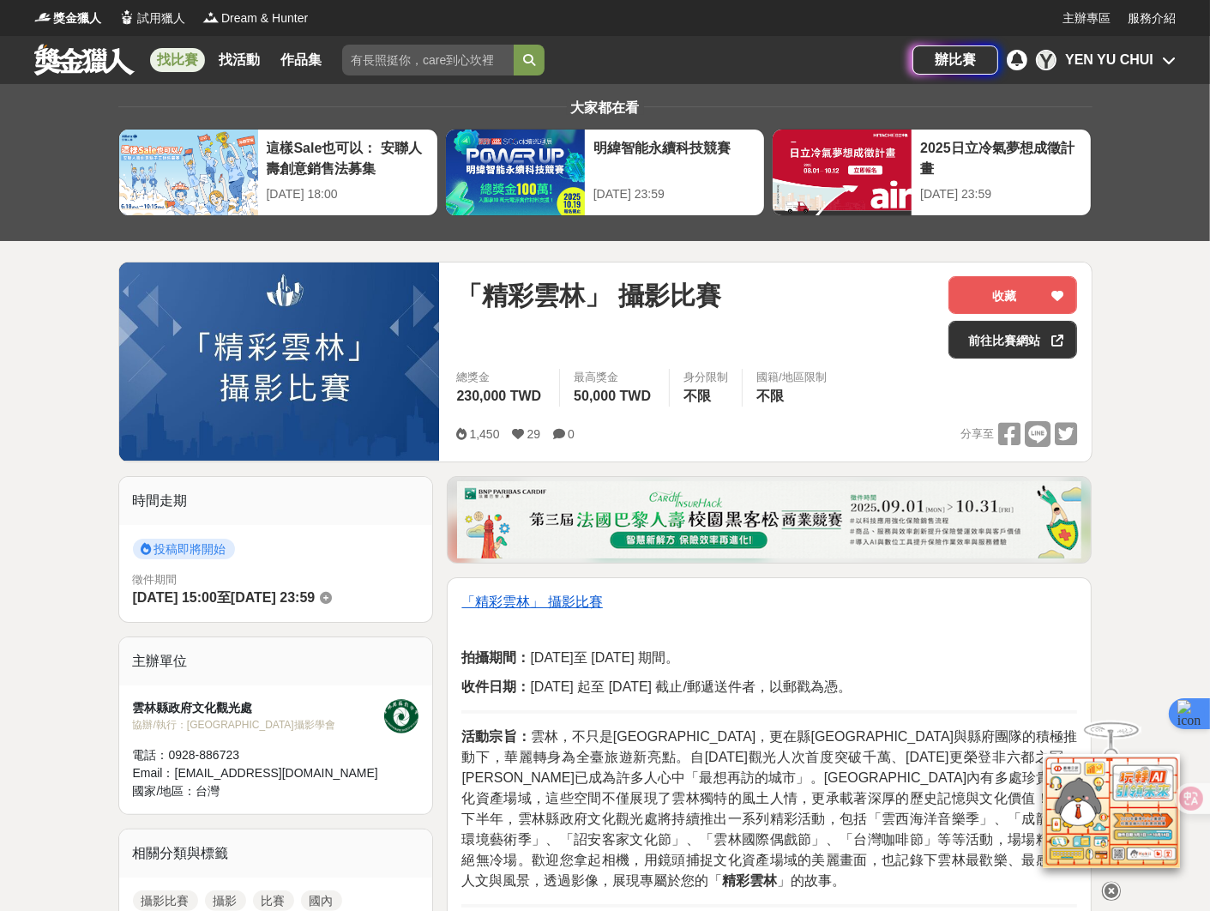
click at [1014, 272] on div "「精彩雲林」 攝影比賽 收藏 前往比賽網站 總獎金 230,000 TWD 最高獎金 50,000 TWD 身分限制 不限 國籍/地區限制 不限 1,450 …" at bounding box center [767, 361] width 648 height 199
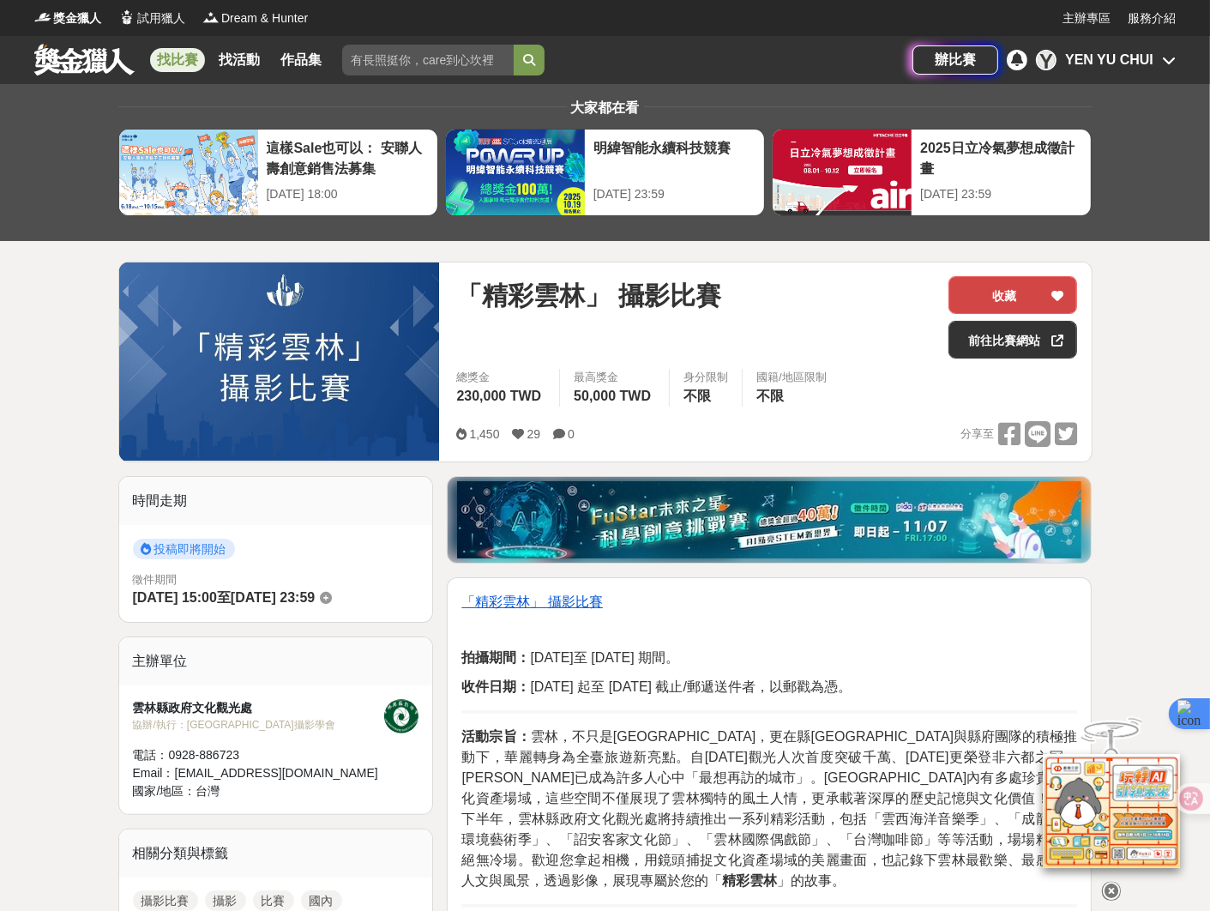
click at [1013, 280] on button "收藏" at bounding box center [1012, 295] width 129 height 38
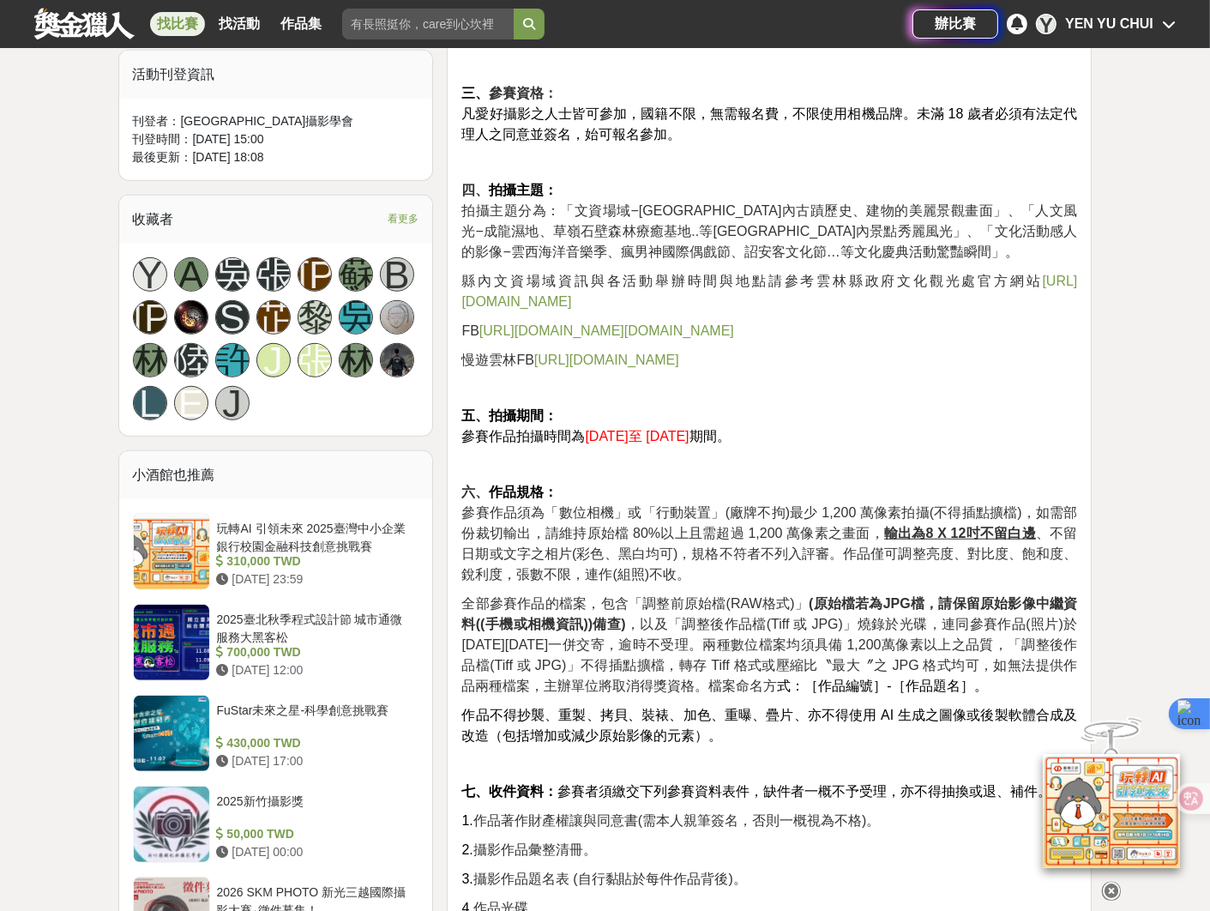
scroll to position [1280, 0]
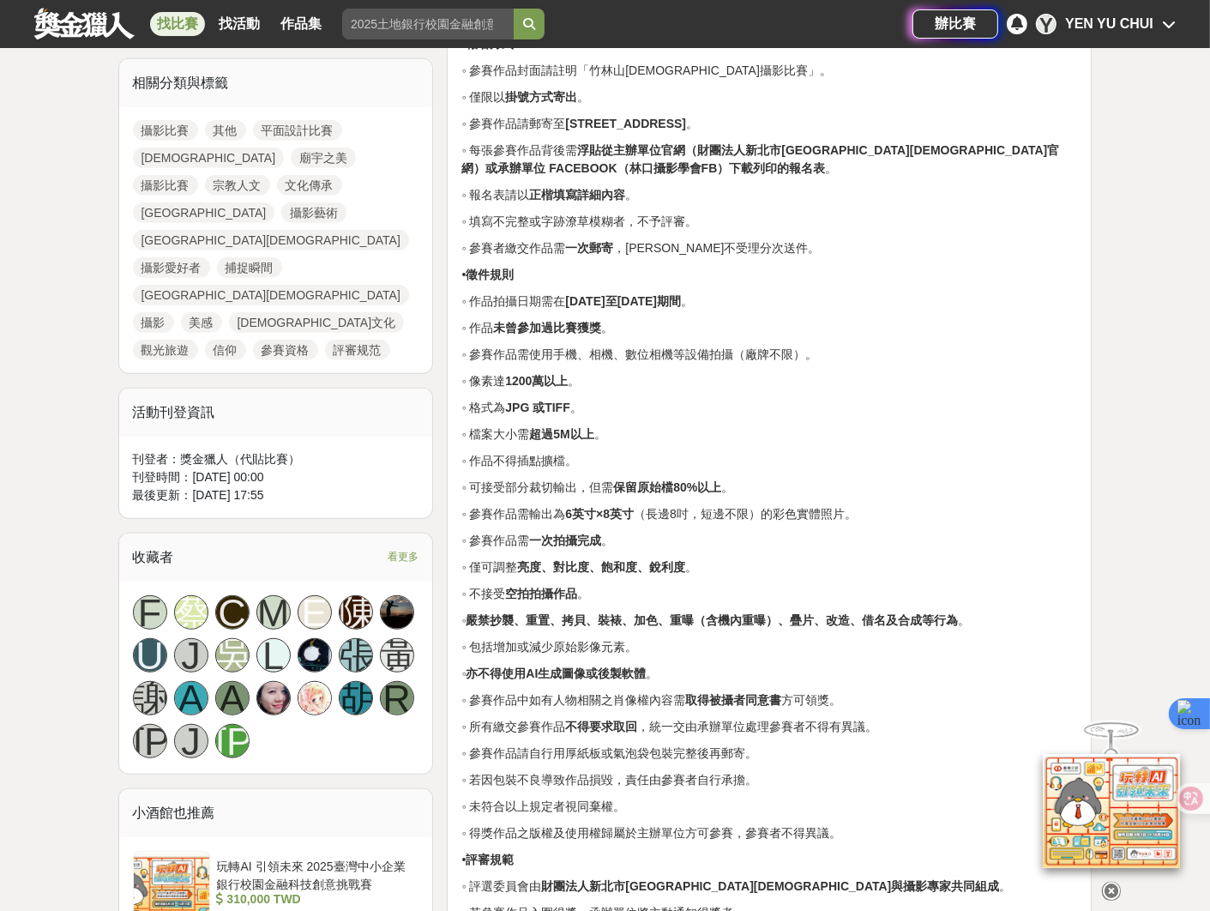
scroll to position [1095, 0]
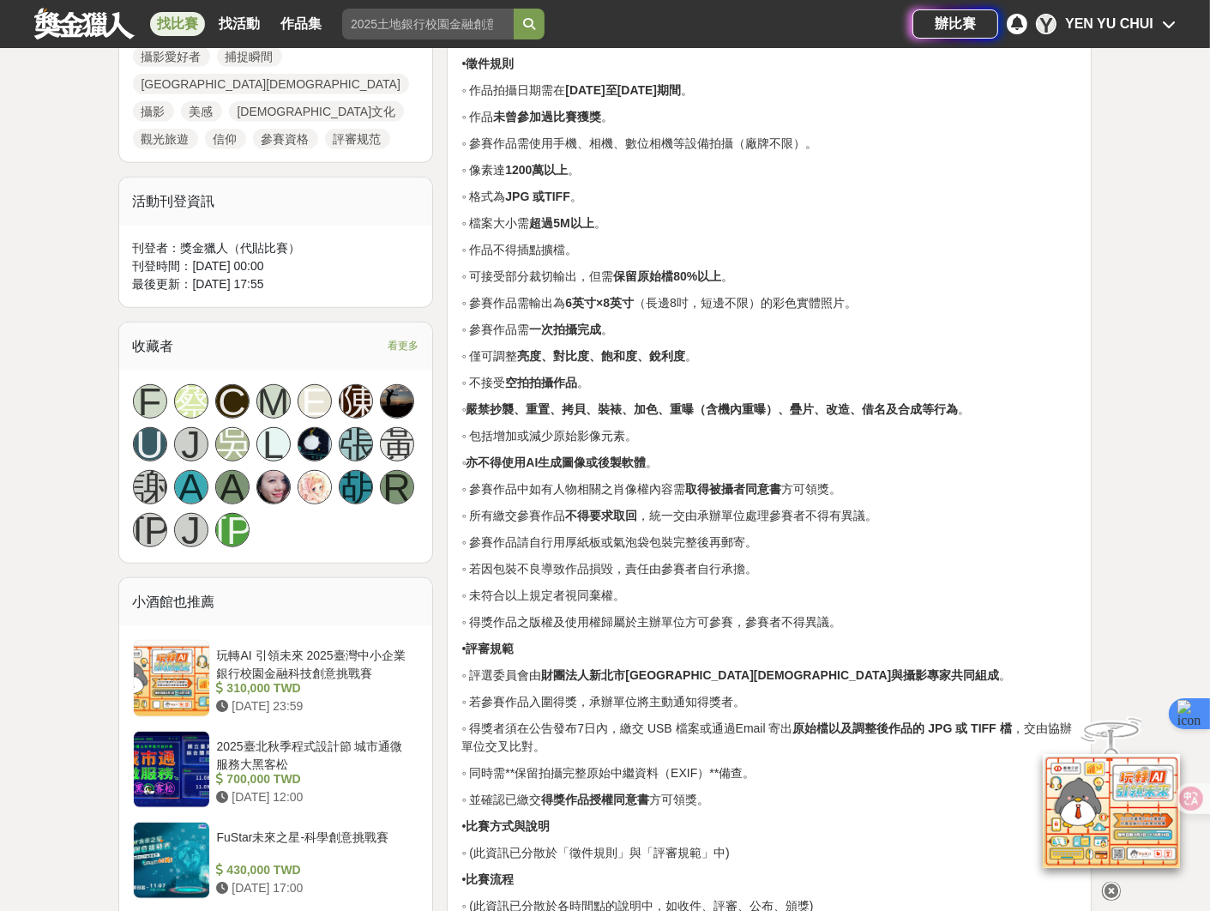
drag, startPoint x: 661, startPoint y: 468, endPoint x: 631, endPoint y: 470, distance: 30.1
click at [631, 480] on p "◦ 參賽作品中如有人物相關之肖像權內容需 取得被攝者同意書 方可領獎。" at bounding box center [769, 489] width 616 height 18
click at [726, 427] on p "◦ 包括增加或減少原始影像元素。" at bounding box center [769, 436] width 616 height 18
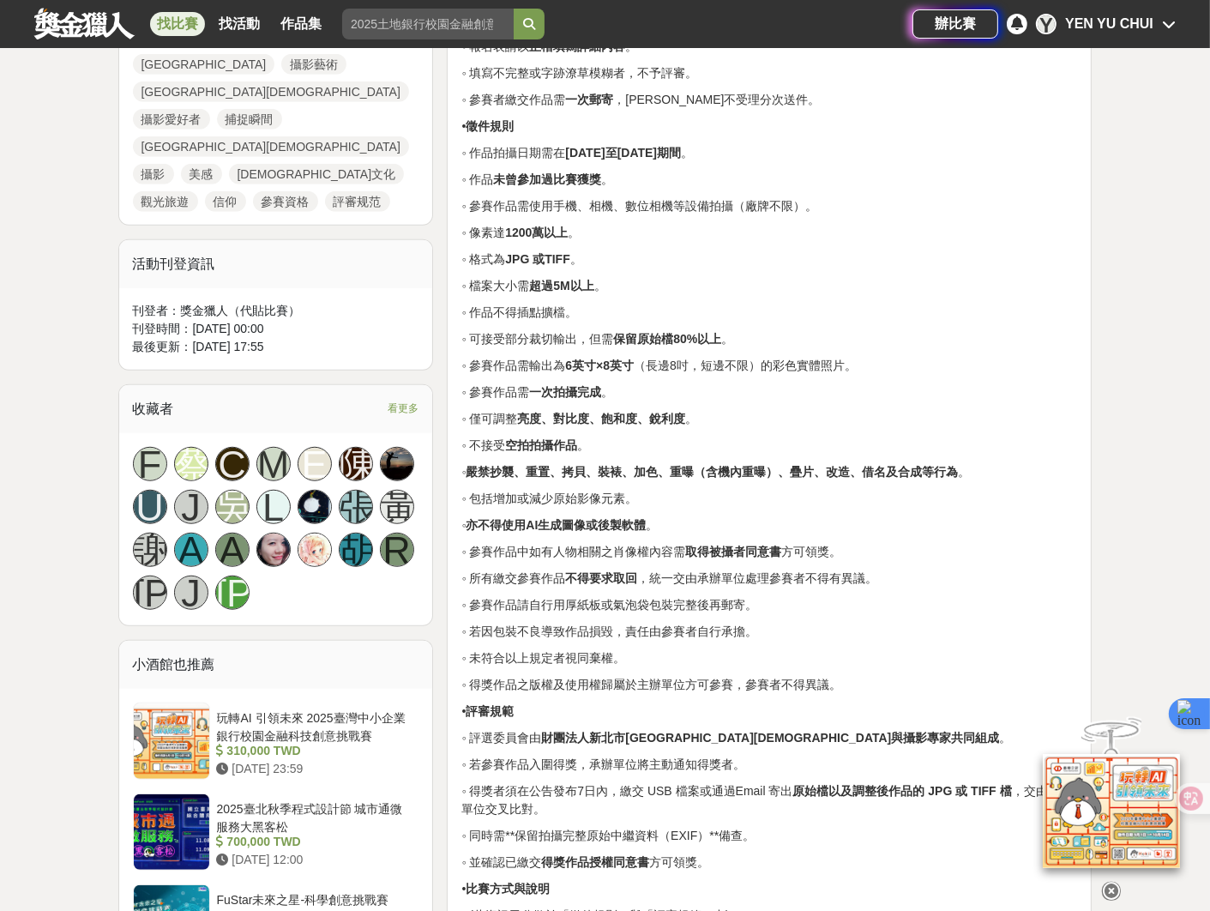
scroll to position [0, 0]
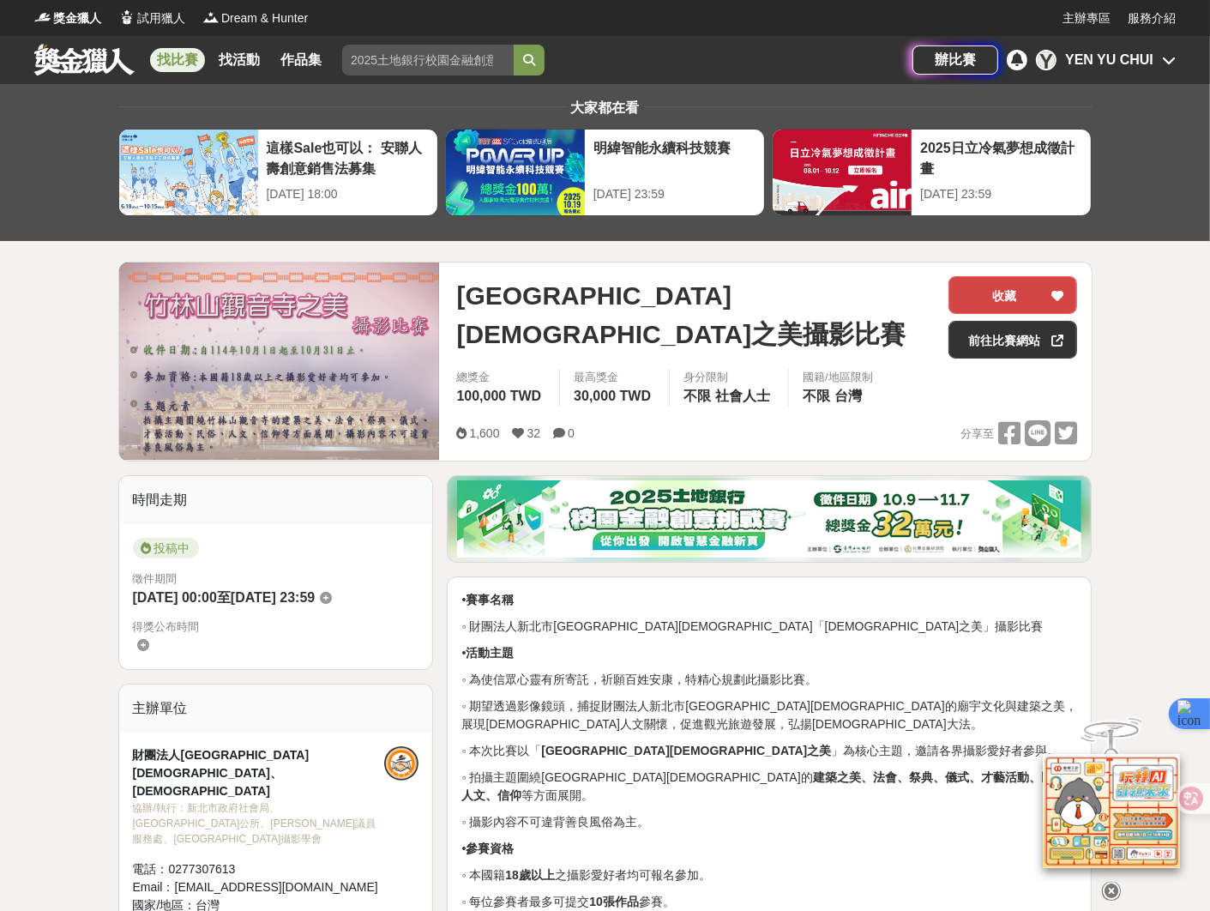
click at [1003, 304] on button "收藏" at bounding box center [1012, 295] width 129 height 38
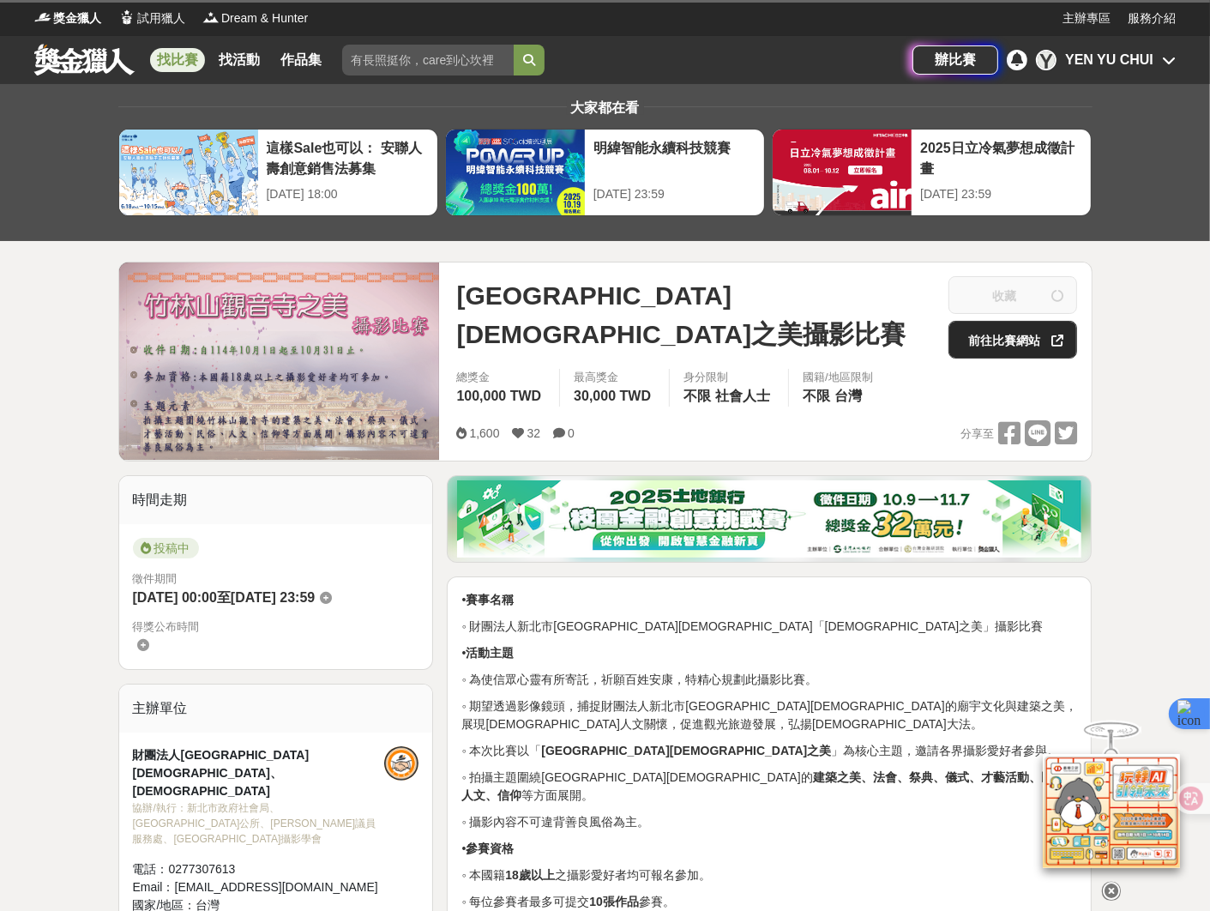
click at [1010, 333] on link "前往比賽網站" at bounding box center [1012, 340] width 129 height 38
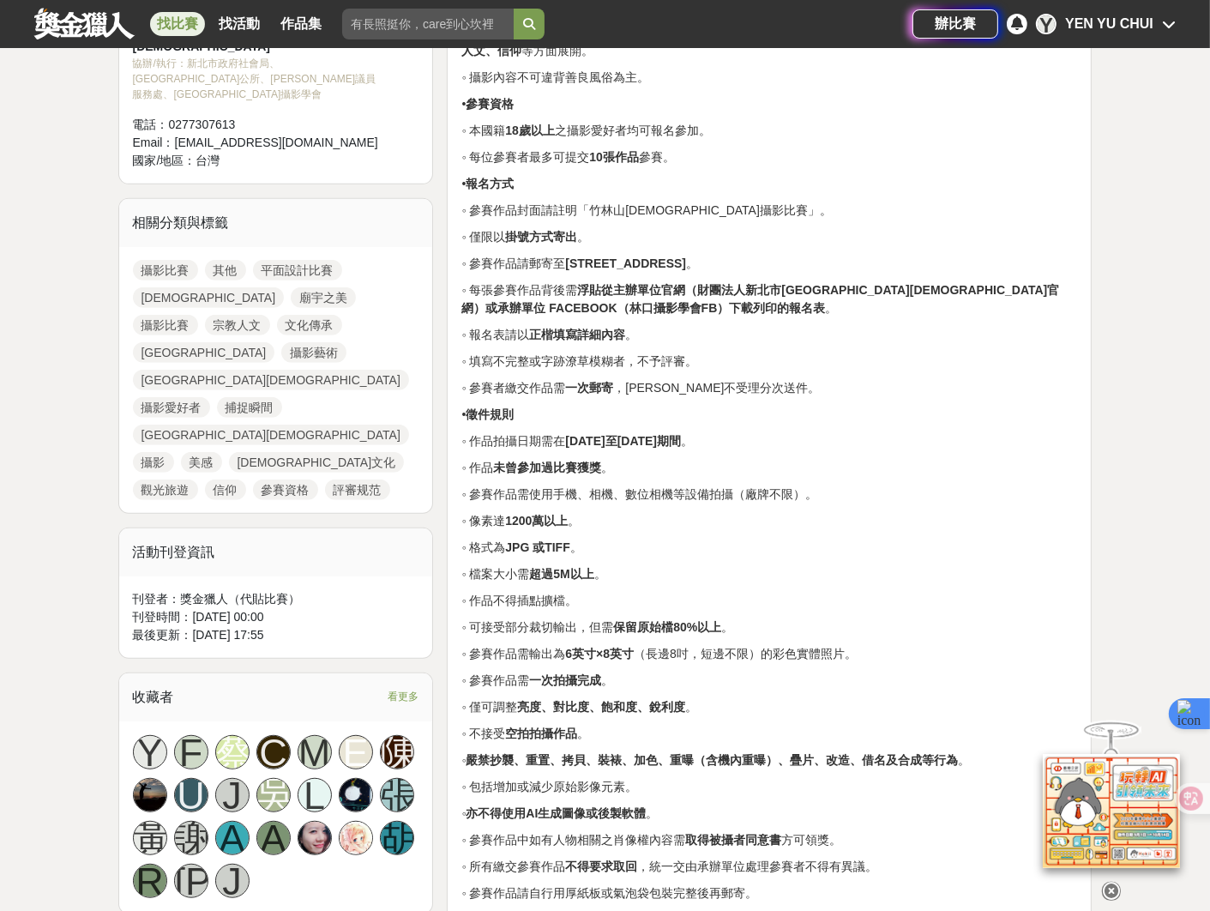
scroll to position [956, 0]
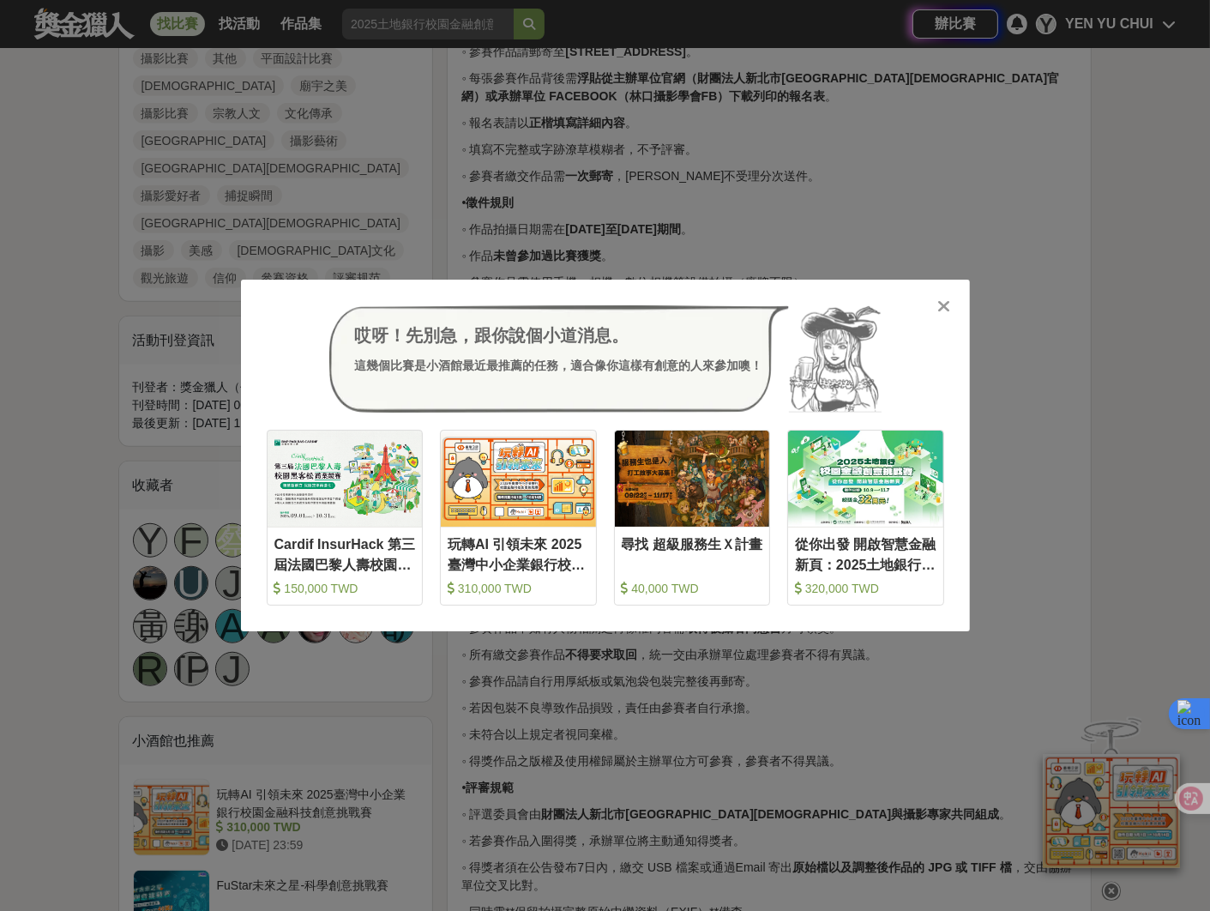
click at [946, 310] on icon at bounding box center [943, 306] width 13 height 17
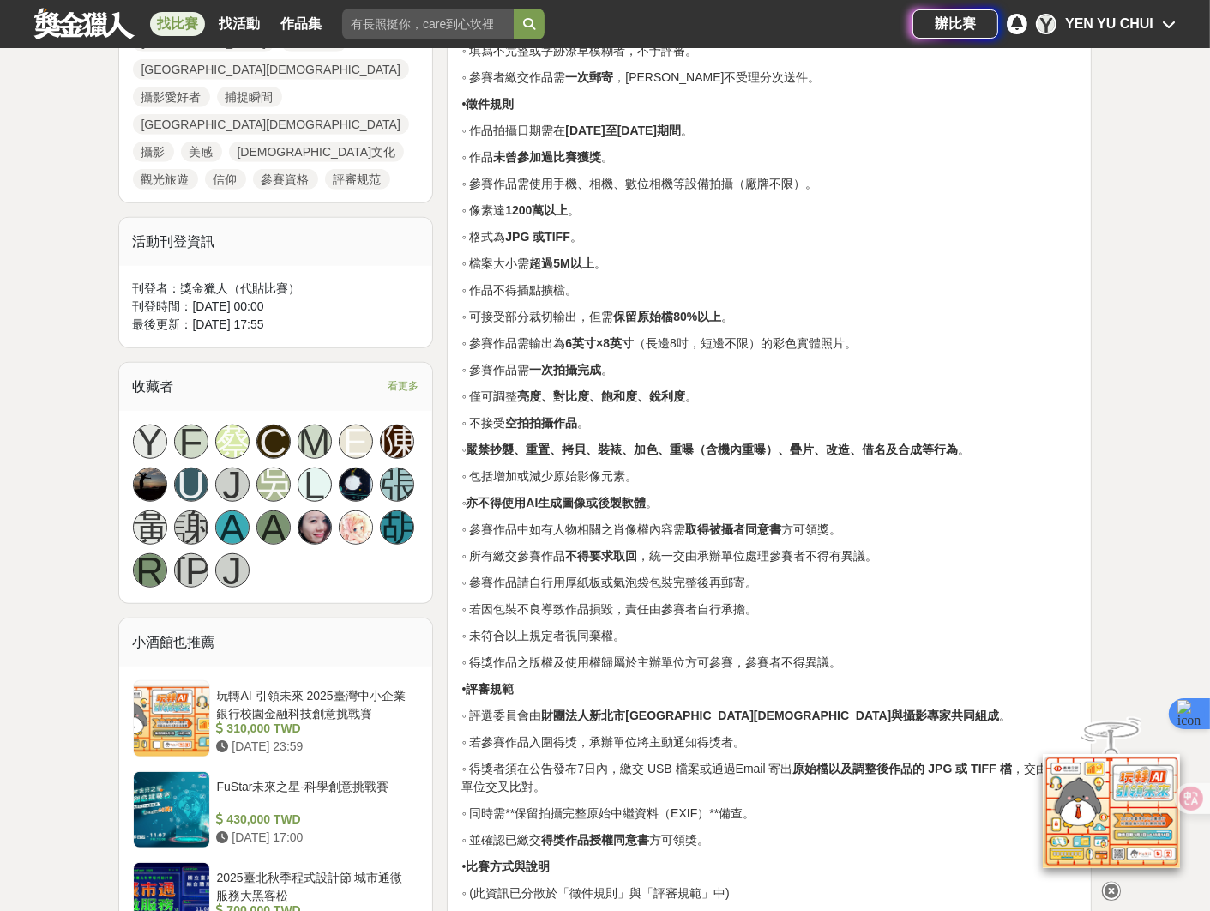
scroll to position [985, 0]
